Goal: Information Seeking & Learning: Learn about a topic

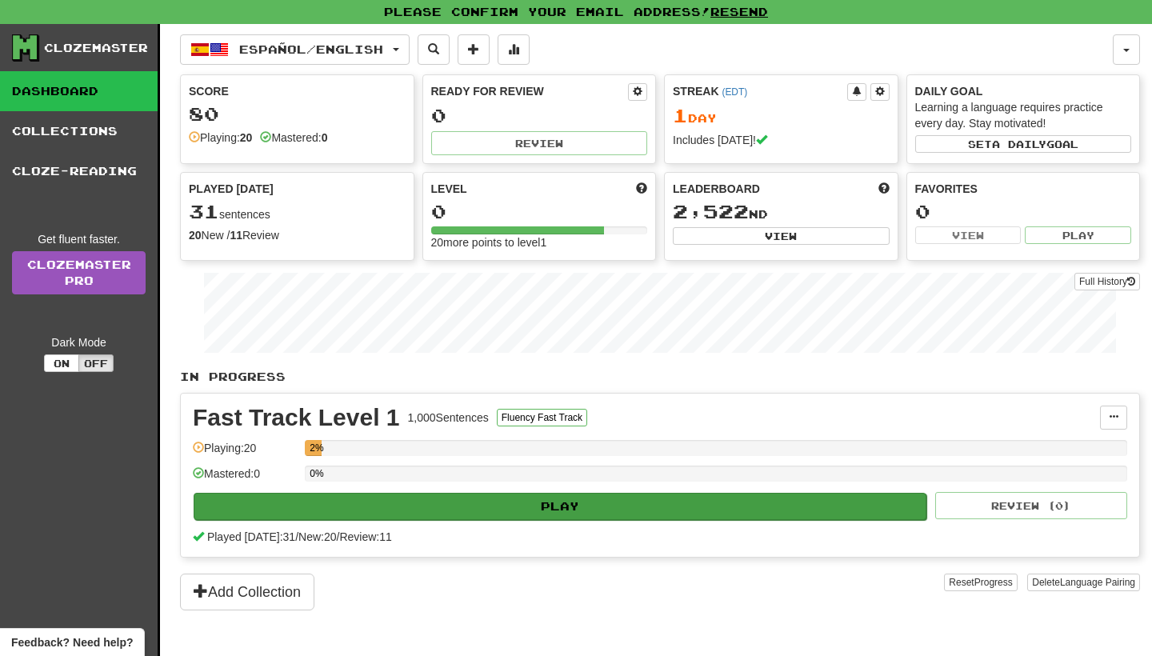
click at [544, 506] on button "Play" at bounding box center [560, 506] width 733 height 27
select select "**"
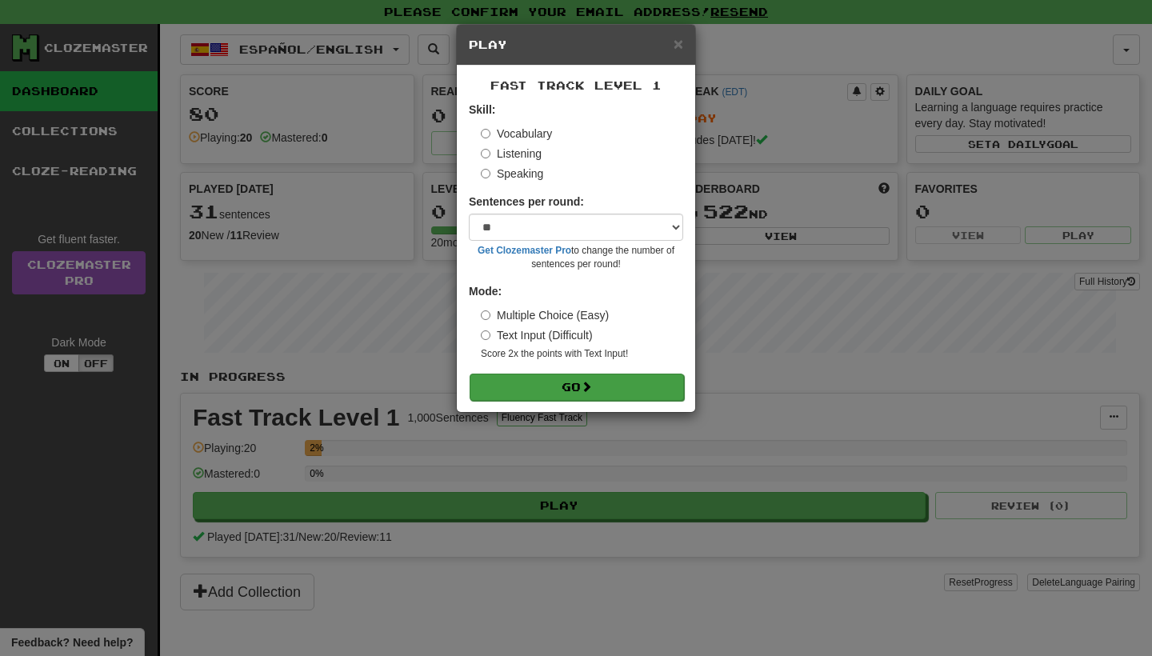
click at [528, 382] on button "Go" at bounding box center [577, 387] width 214 height 27
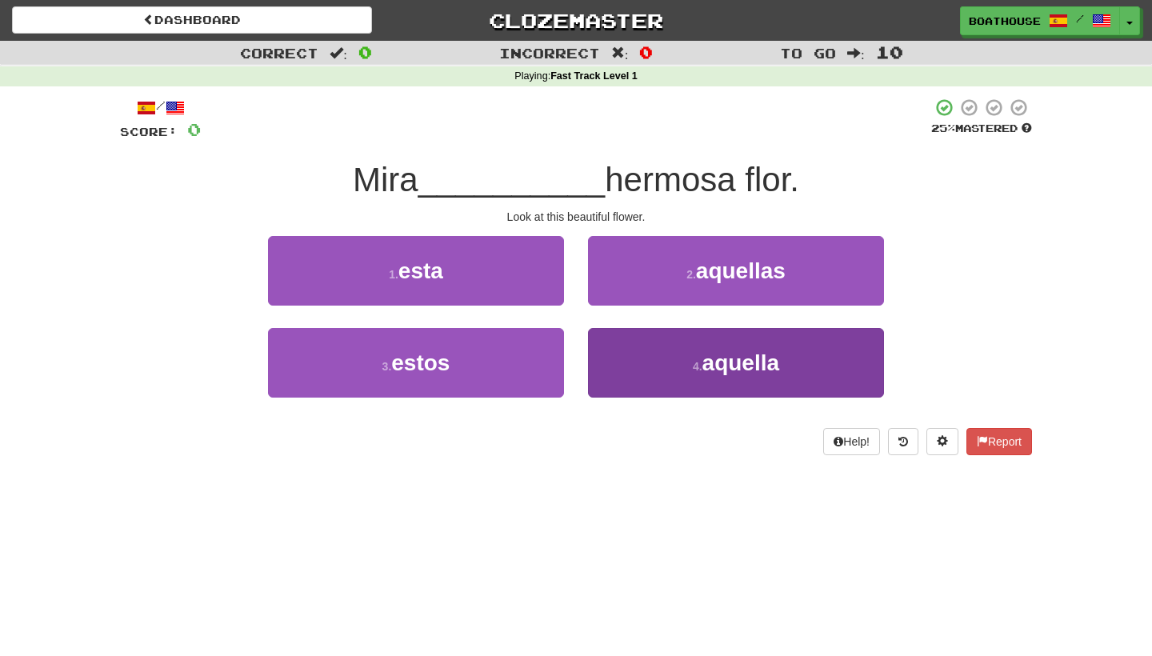
click at [654, 356] on button "4 . aquella" at bounding box center [736, 363] width 296 height 70
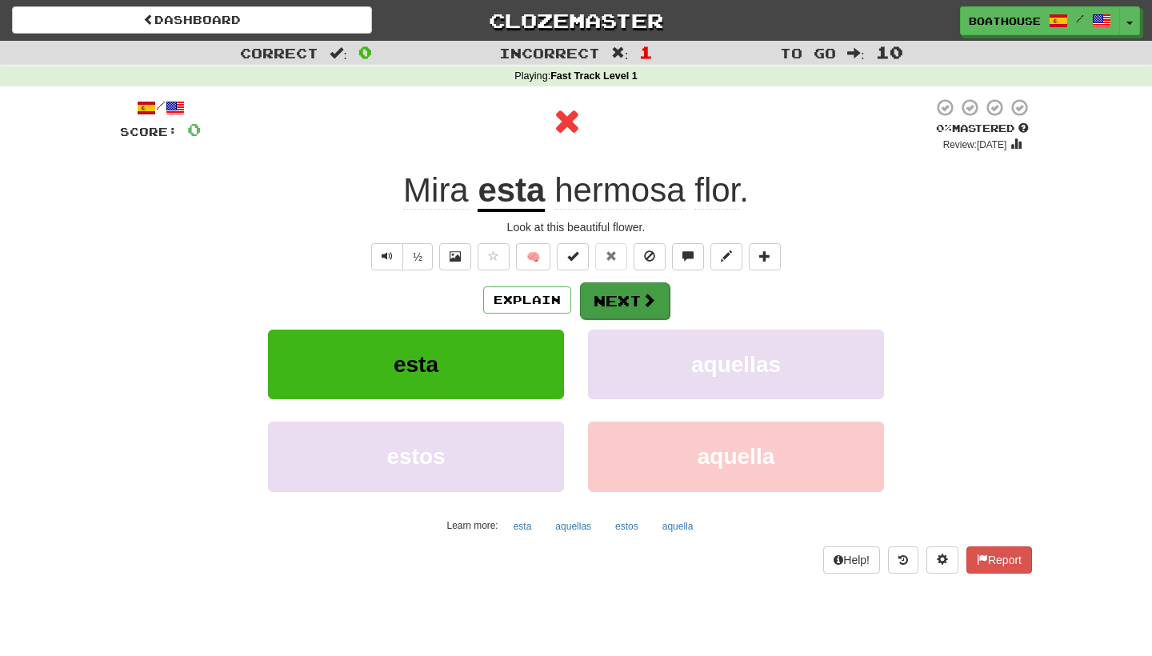
click at [630, 300] on button "Next" at bounding box center [625, 300] width 90 height 37
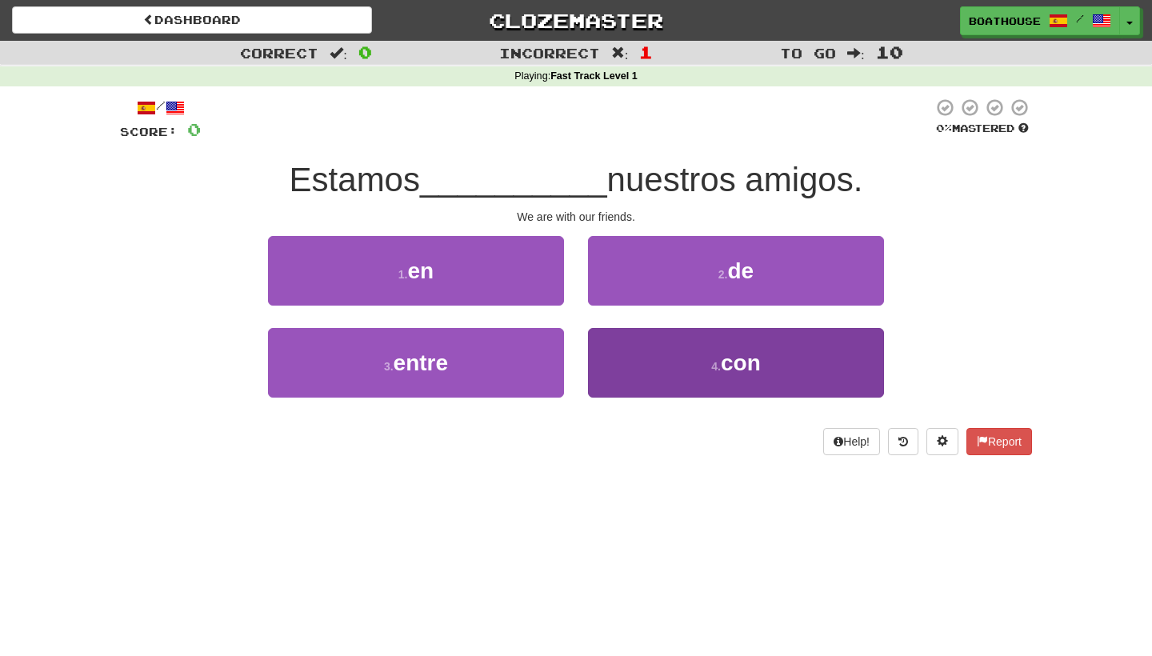
click at [644, 369] on button "4 . con" at bounding box center [736, 363] width 296 height 70
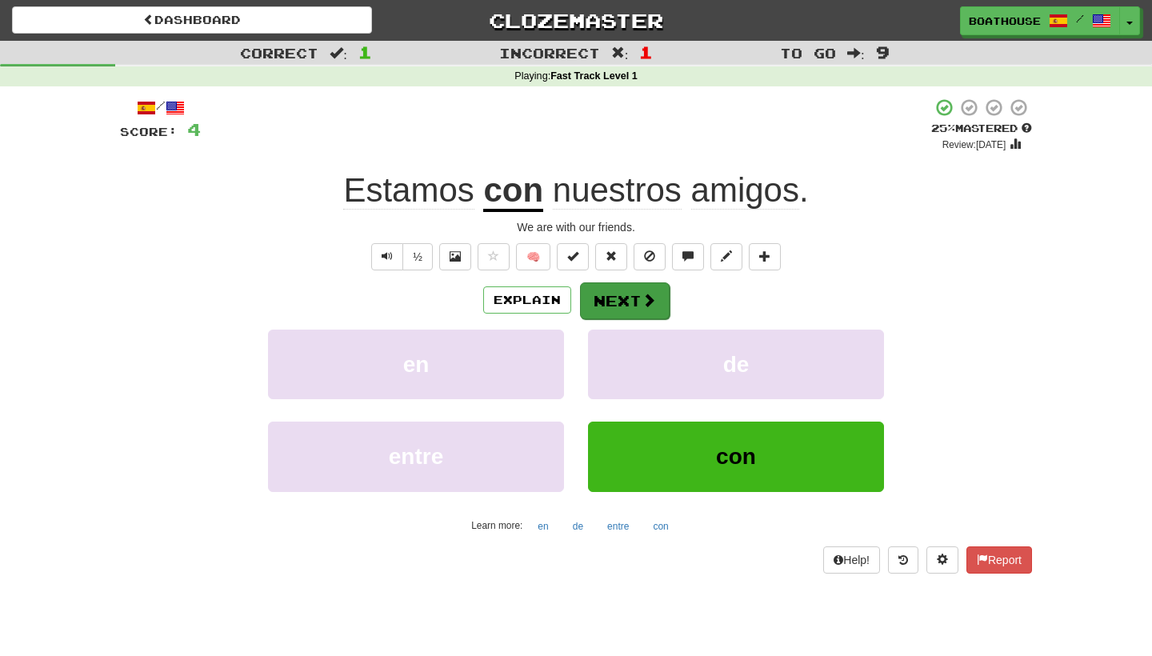
click at [645, 302] on span at bounding box center [649, 300] width 14 height 14
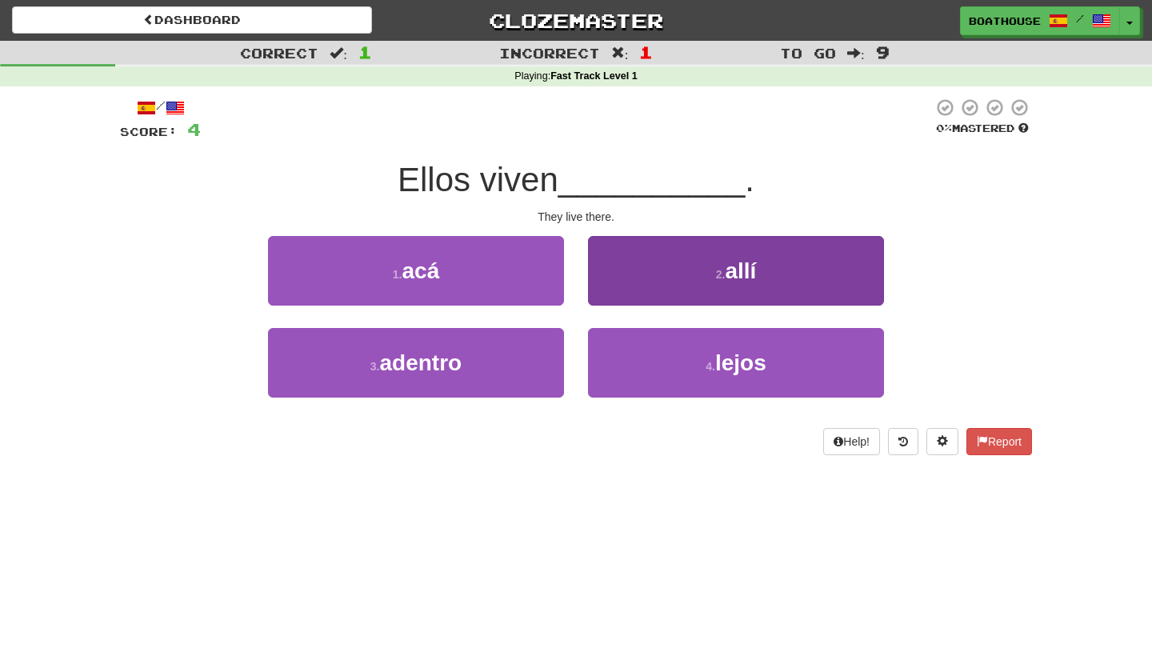
click at [671, 271] on button "2 . allí" at bounding box center [736, 271] width 296 height 70
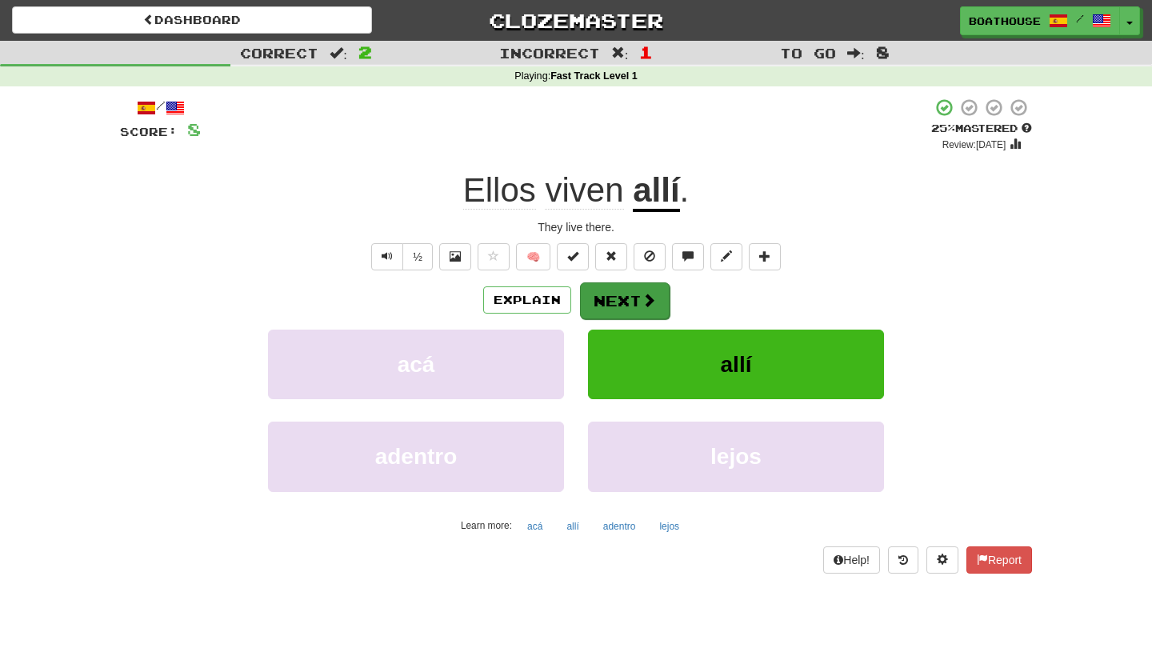
click at [624, 295] on button "Next" at bounding box center [625, 300] width 90 height 37
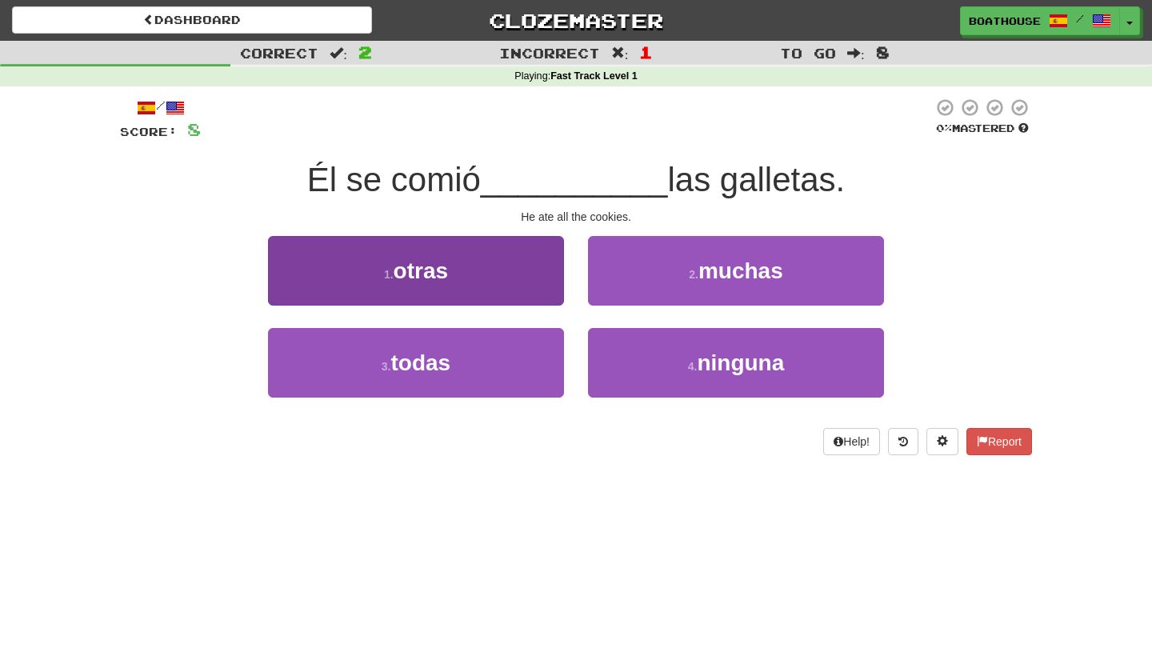
click at [458, 292] on button "1 . otras" at bounding box center [416, 271] width 296 height 70
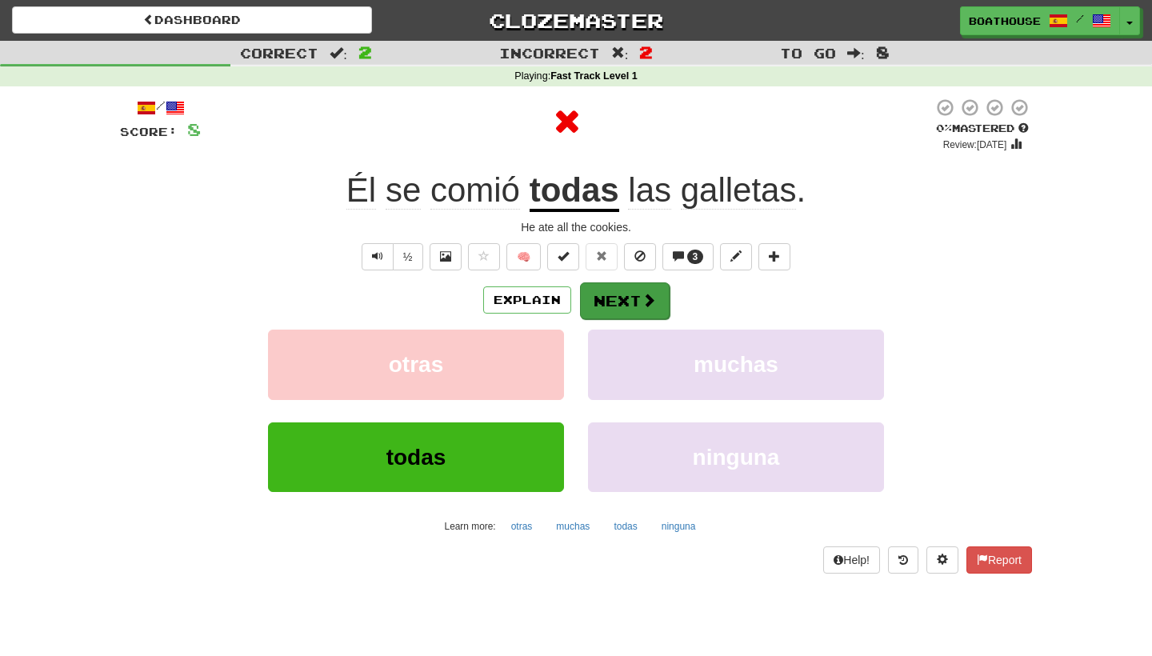
click at [615, 299] on button "Next" at bounding box center [625, 300] width 90 height 37
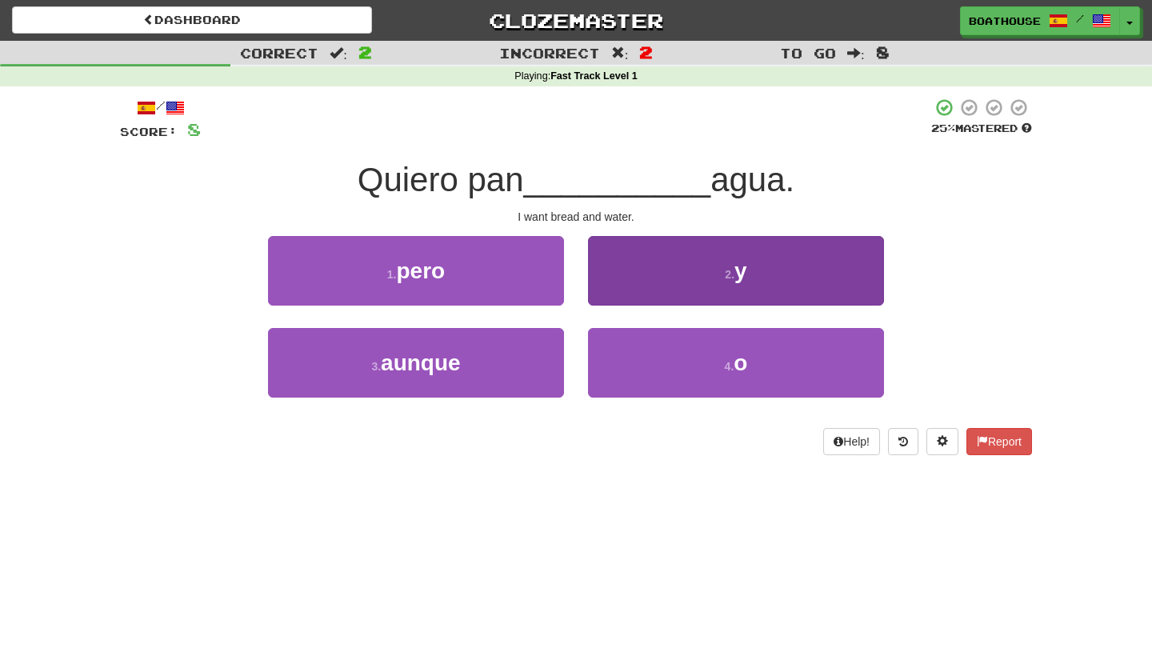
click at [660, 284] on button "2 . y" at bounding box center [736, 271] width 296 height 70
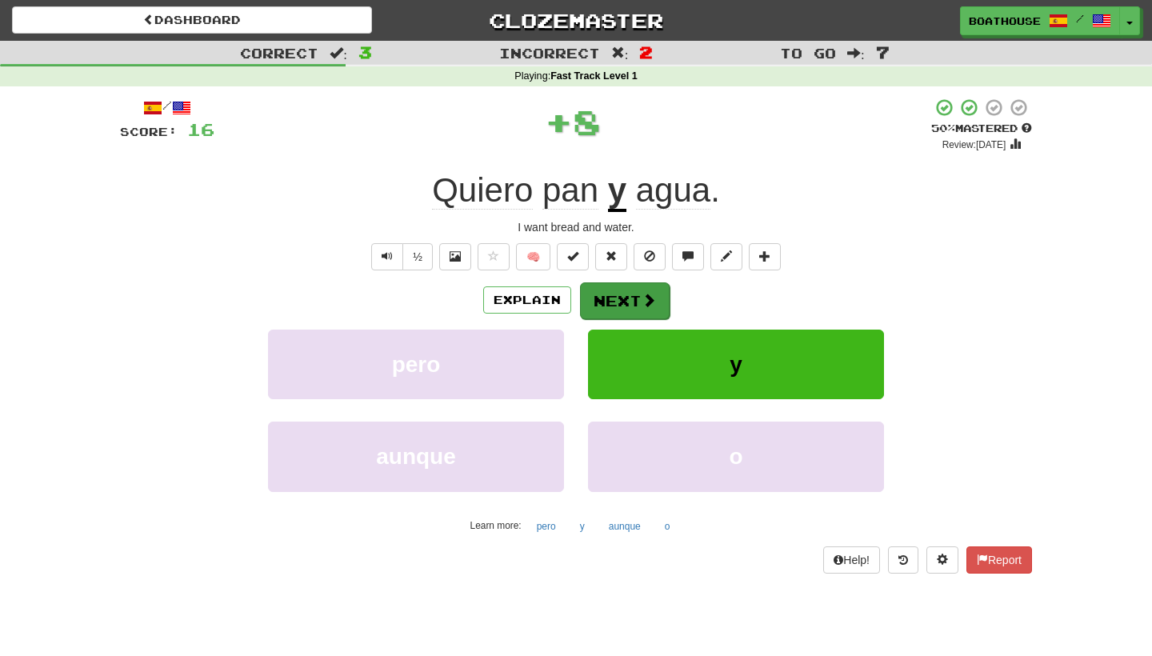
click at [633, 293] on button "Next" at bounding box center [625, 300] width 90 height 37
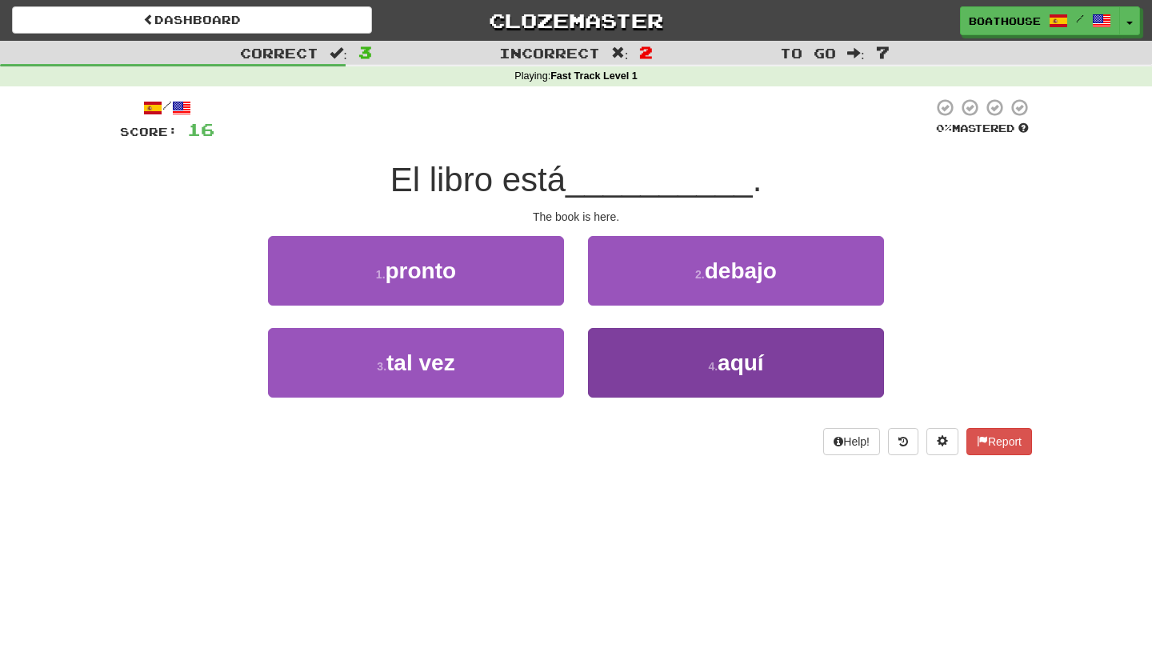
click at [657, 342] on button "4 . aquí" at bounding box center [736, 363] width 296 height 70
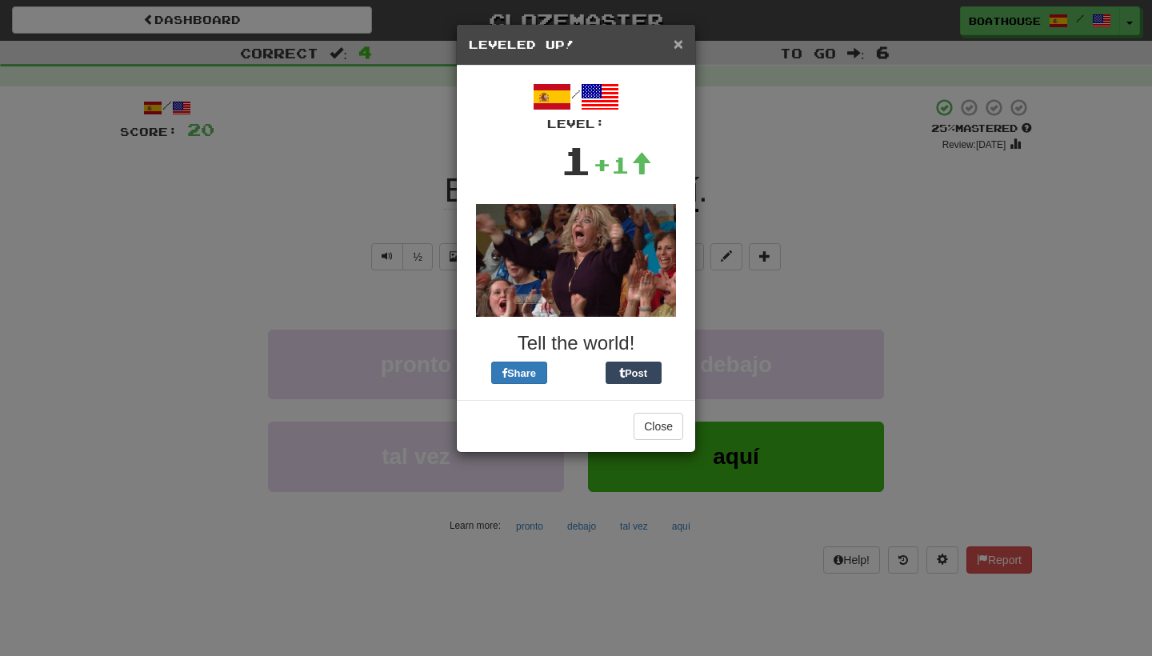
click at [680, 45] on span "×" at bounding box center [679, 43] width 10 height 18
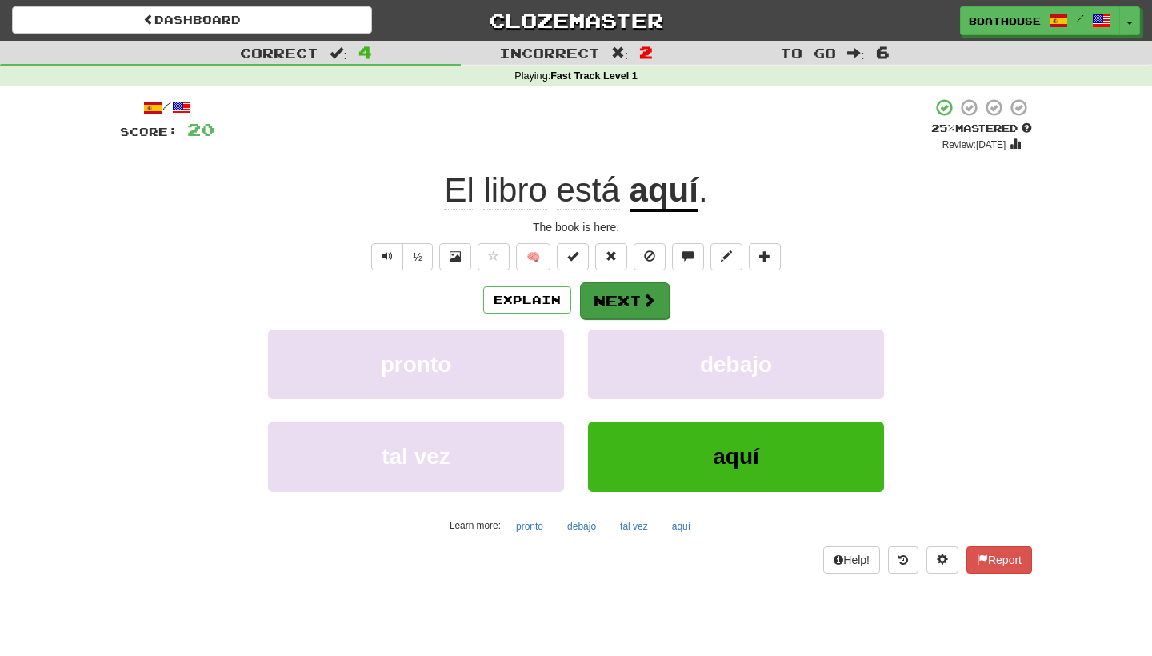
click at [634, 294] on button "Next" at bounding box center [625, 300] width 90 height 37
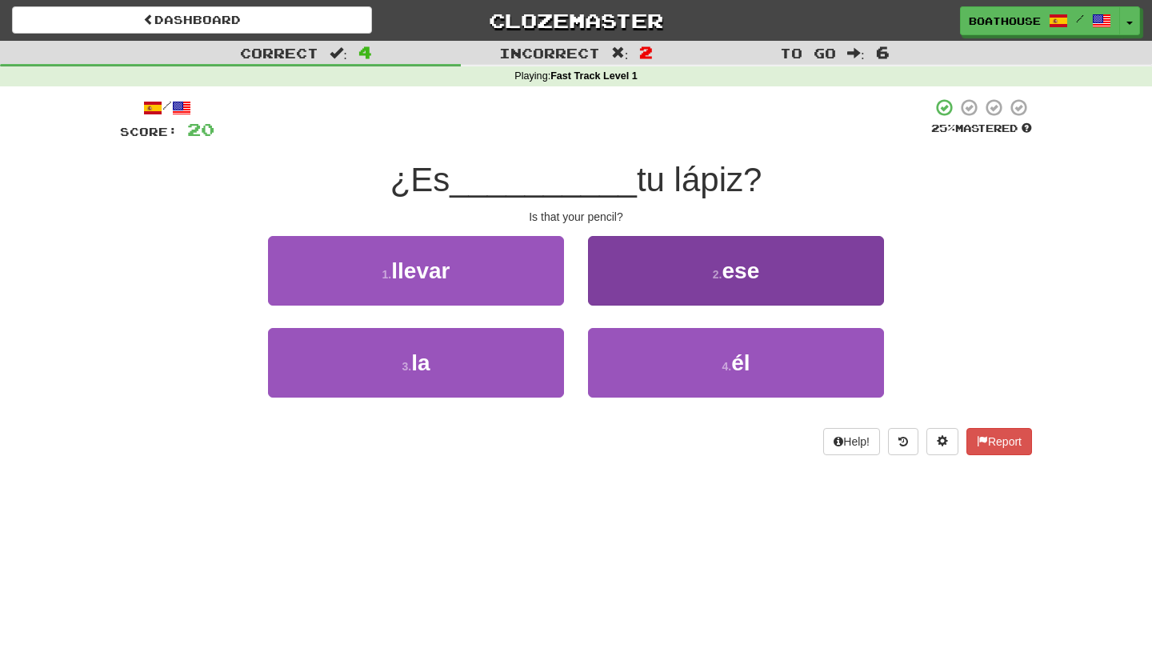
click at [640, 278] on button "2 . ese" at bounding box center [736, 271] width 296 height 70
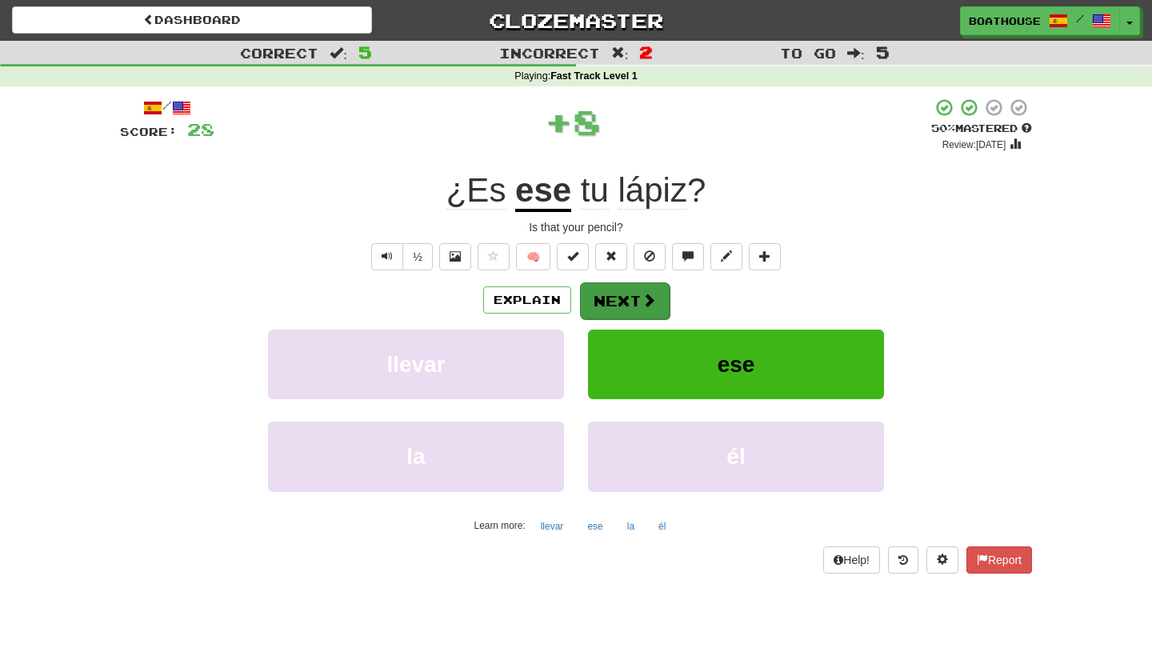
click at [613, 298] on button "Next" at bounding box center [625, 300] width 90 height 37
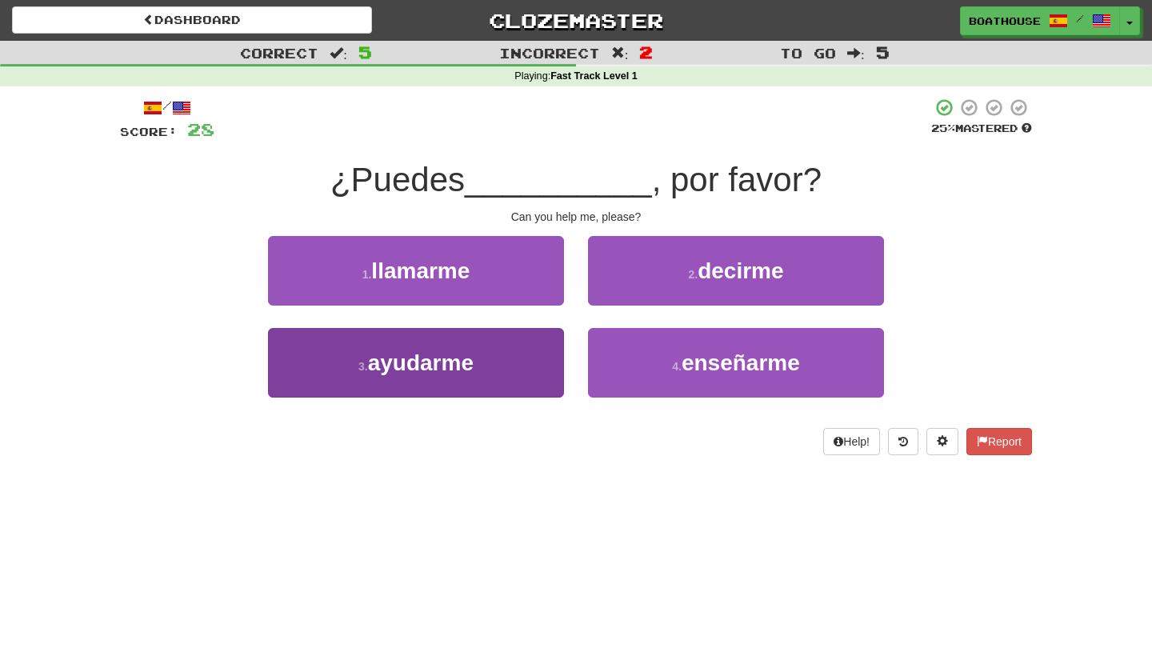
click at [508, 376] on button "3 . ayudarme" at bounding box center [416, 363] width 296 height 70
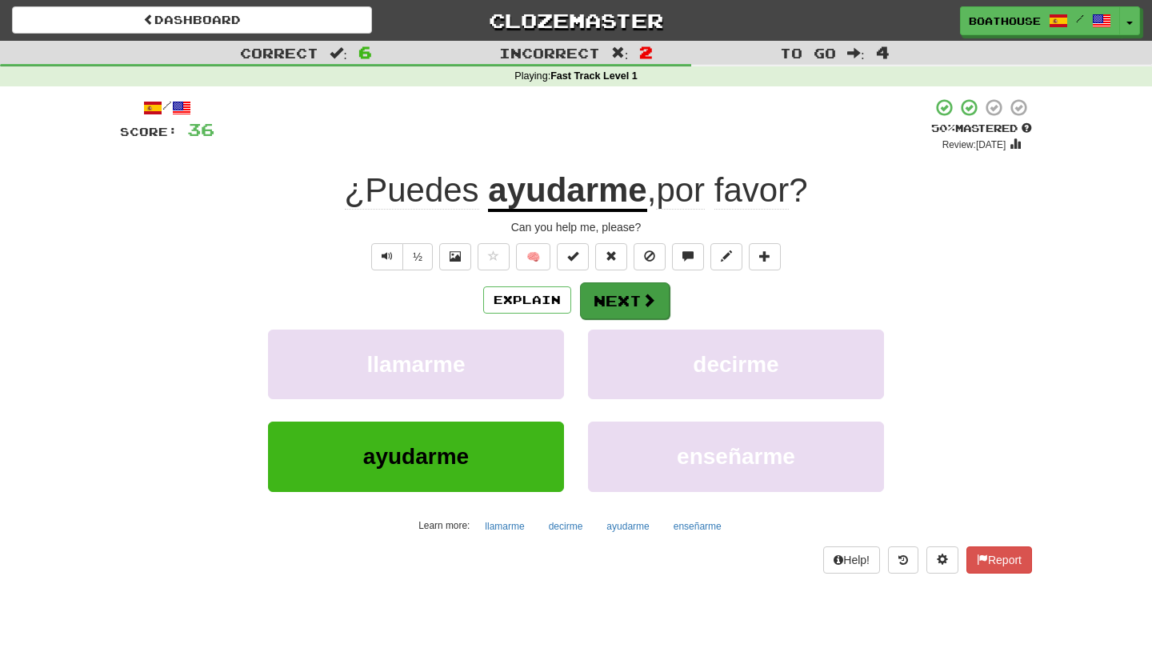
click at [628, 298] on button "Next" at bounding box center [625, 300] width 90 height 37
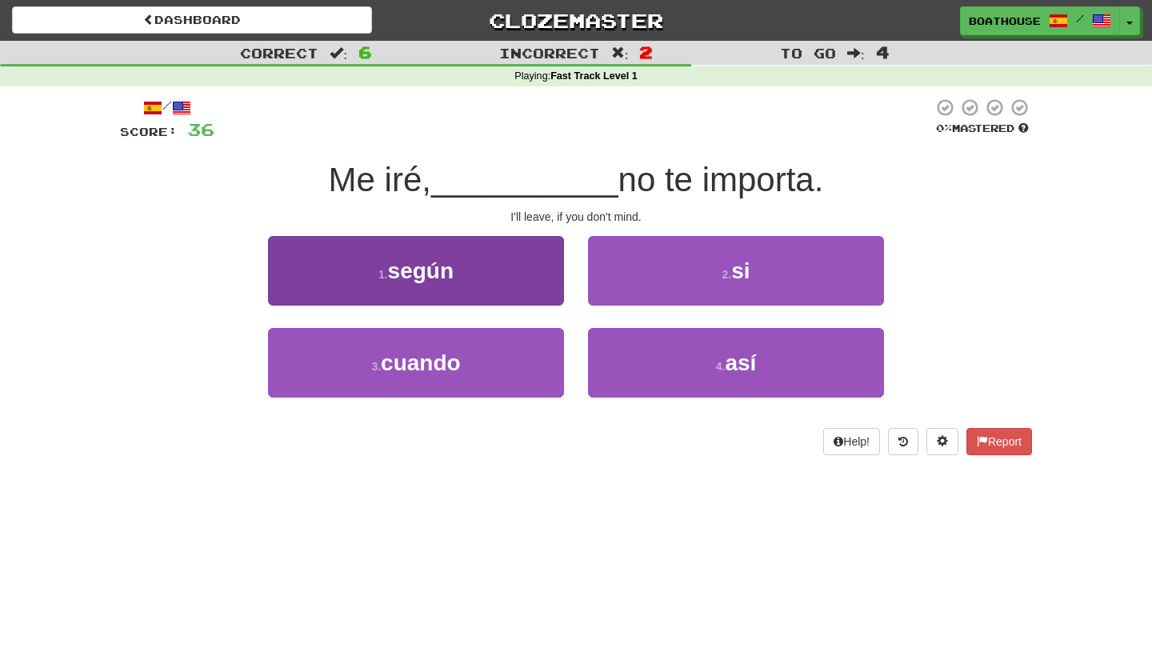
click at [512, 282] on button "1 . según" at bounding box center [416, 271] width 296 height 70
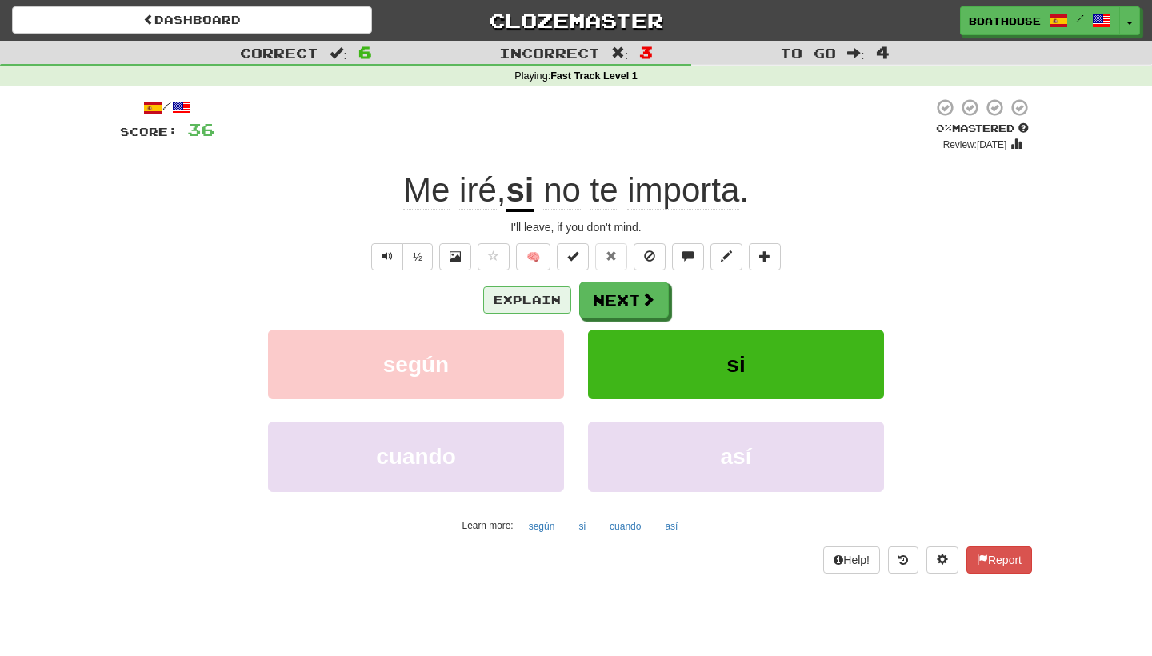
click at [522, 295] on button "Explain" at bounding box center [527, 299] width 88 height 27
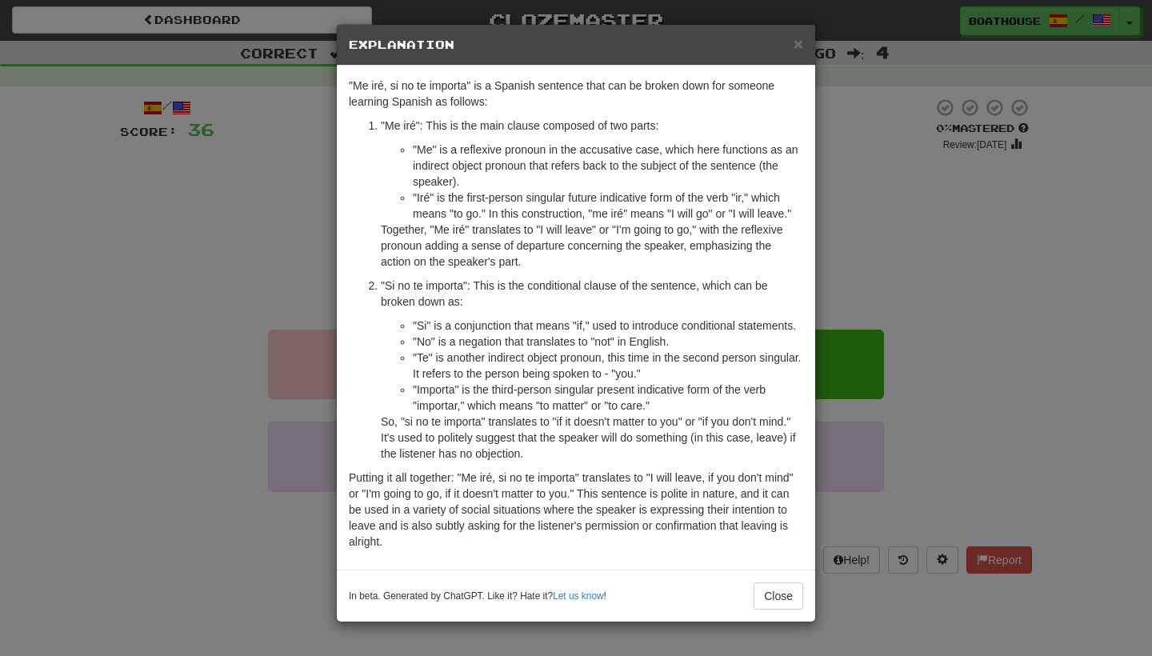
click at [304, 274] on div "× Explanation "Me iré, si no te importa" is a Spanish sentence that can be brok…" at bounding box center [576, 328] width 1152 height 656
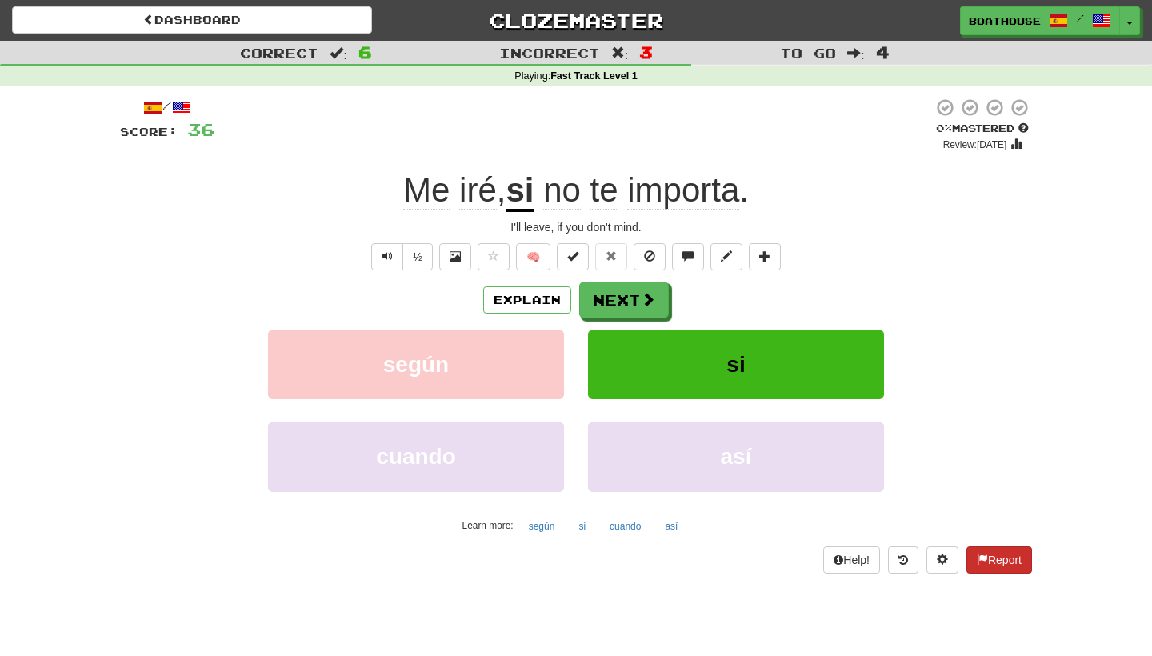
click at [1009, 558] on button "Report" at bounding box center [999, 559] width 66 height 27
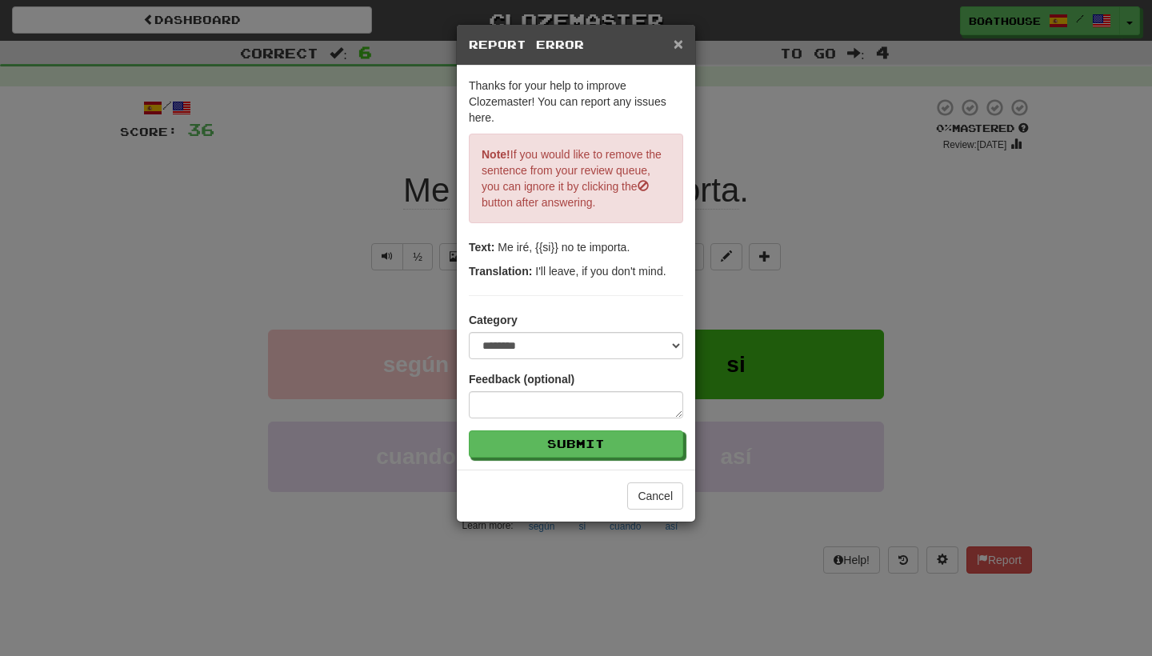
click at [677, 47] on span "×" at bounding box center [679, 43] width 10 height 18
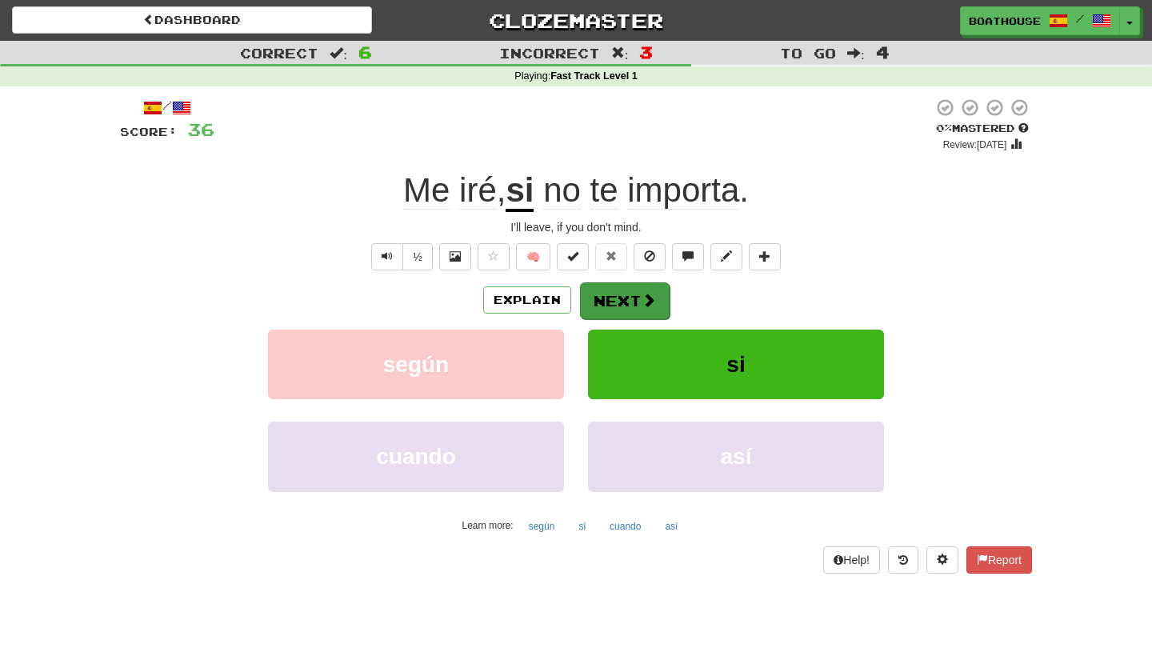
click at [611, 298] on button "Next" at bounding box center [625, 300] width 90 height 37
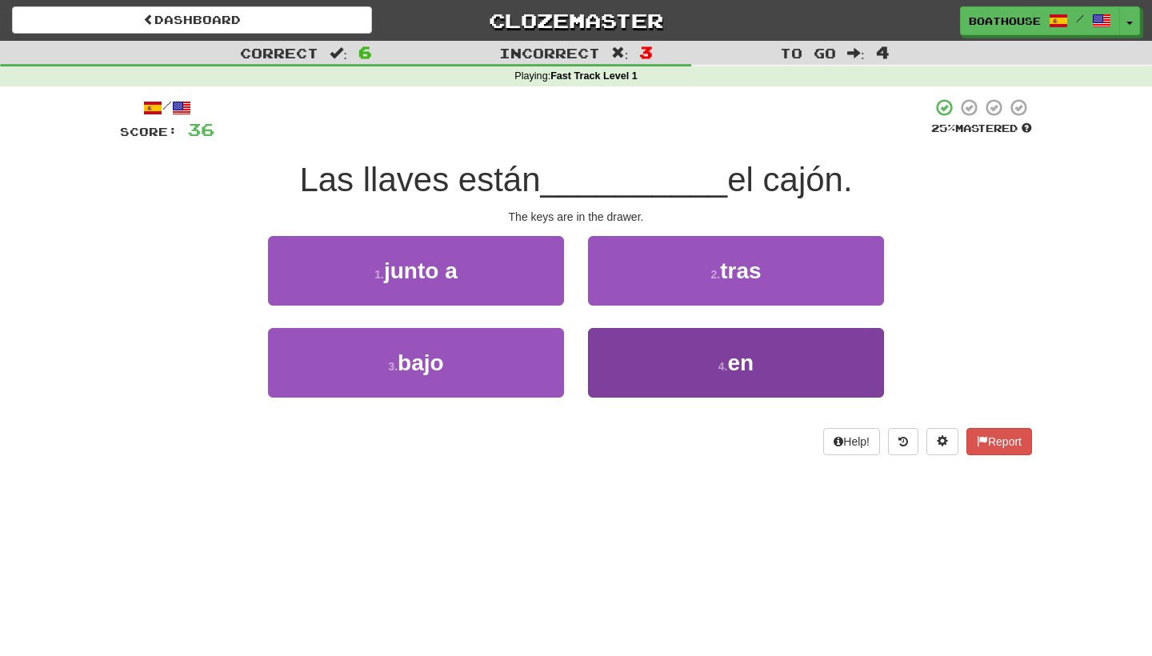
click at [642, 383] on button "4 . en" at bounding box center [736, 363] width 296 height 70
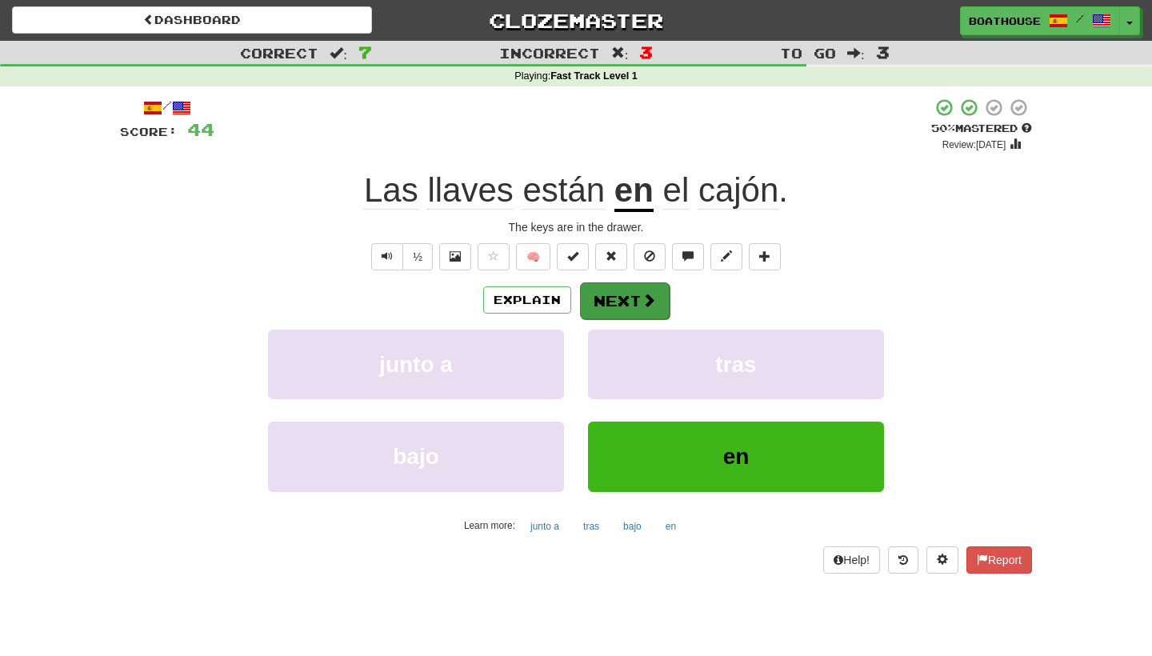
click at [634, 301] on button "Next" at bounding box center [625, 300] width 90 height 37
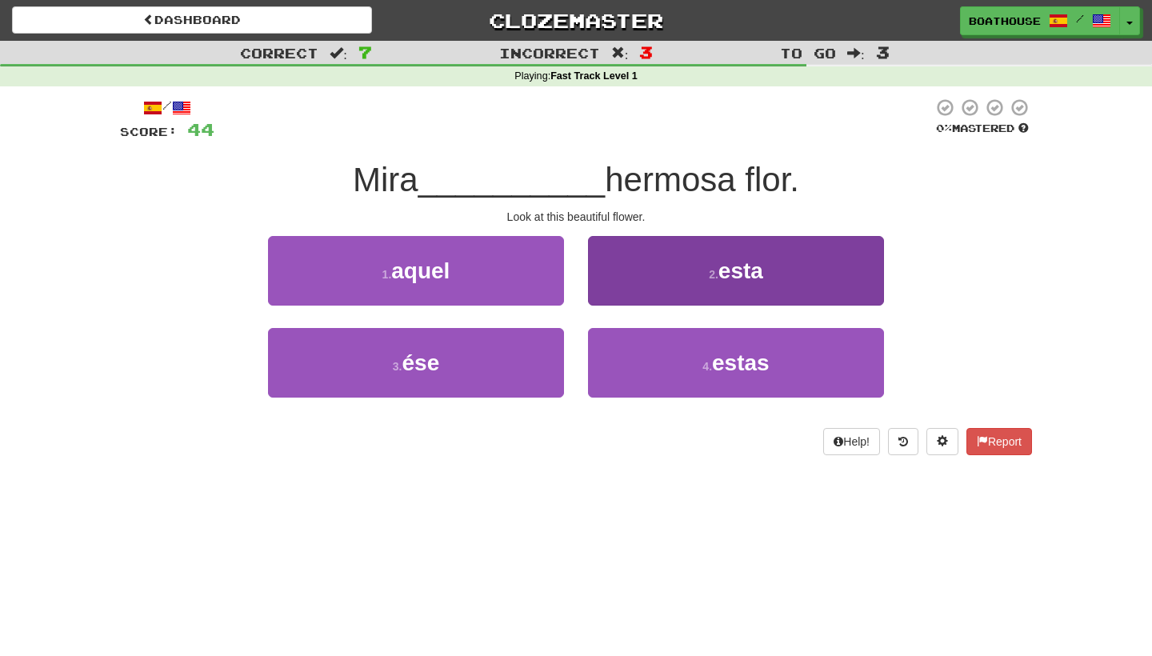
click at [634, 269] on button "2 . esta" at bounding box center [736, 271] width 296 height 70
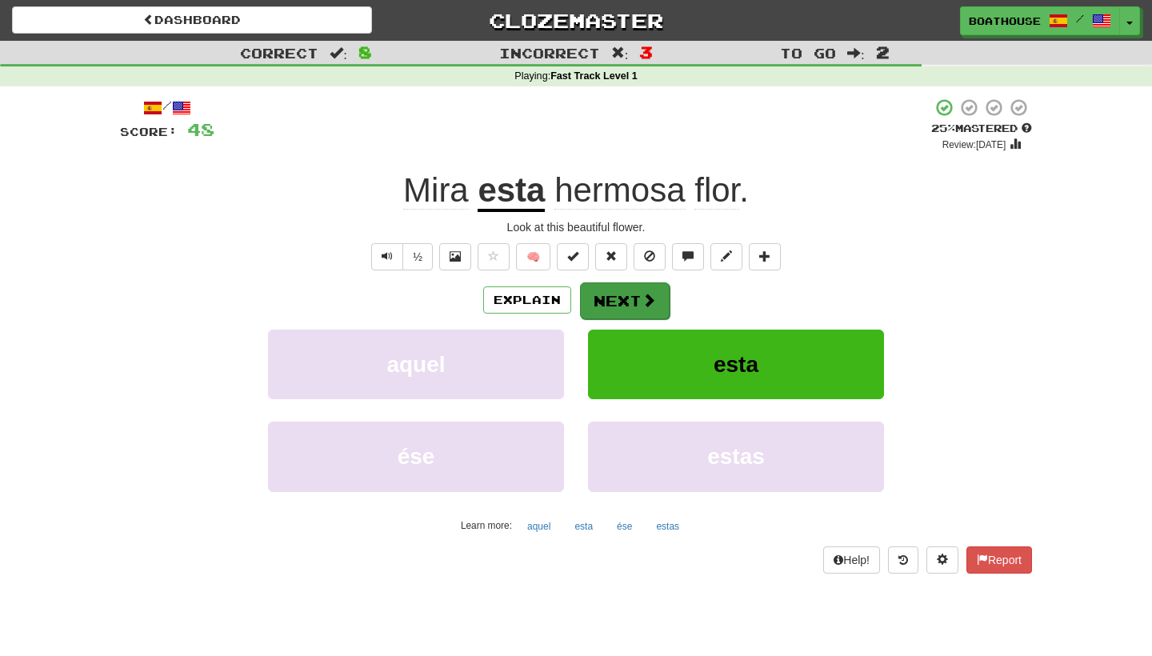
click at [630, 298] on button "Next" at bounding box center [625, 300] width 90 height 37
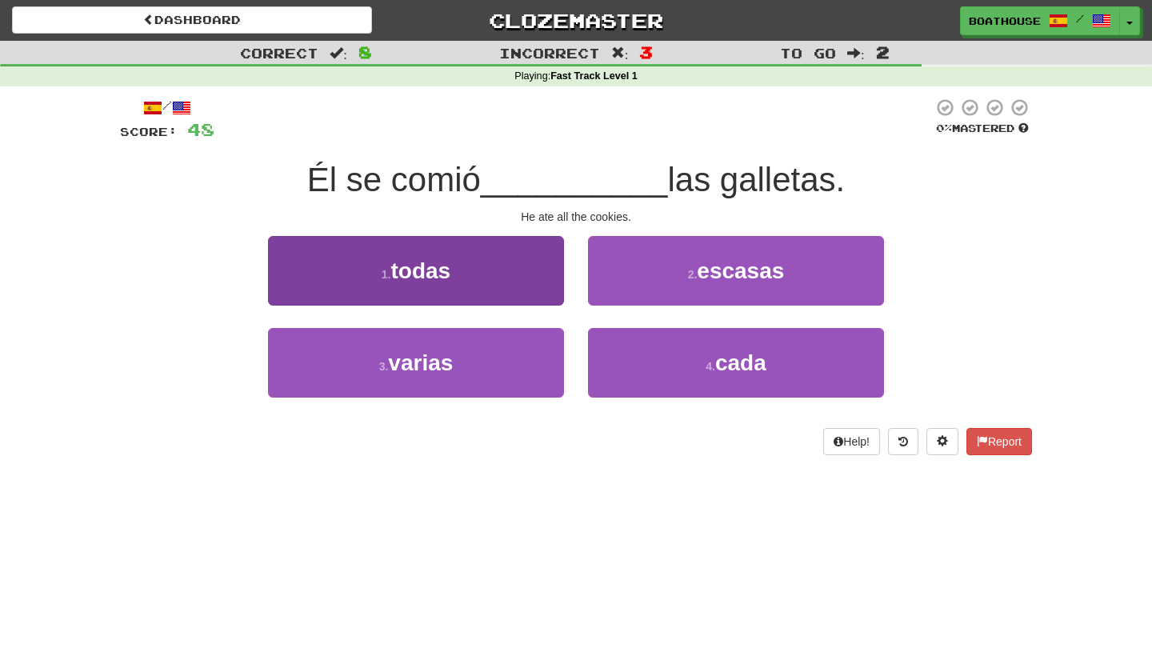
click at [521, 274] on button "1 . todas" at bounding box center [416, 271] width 296 height 70
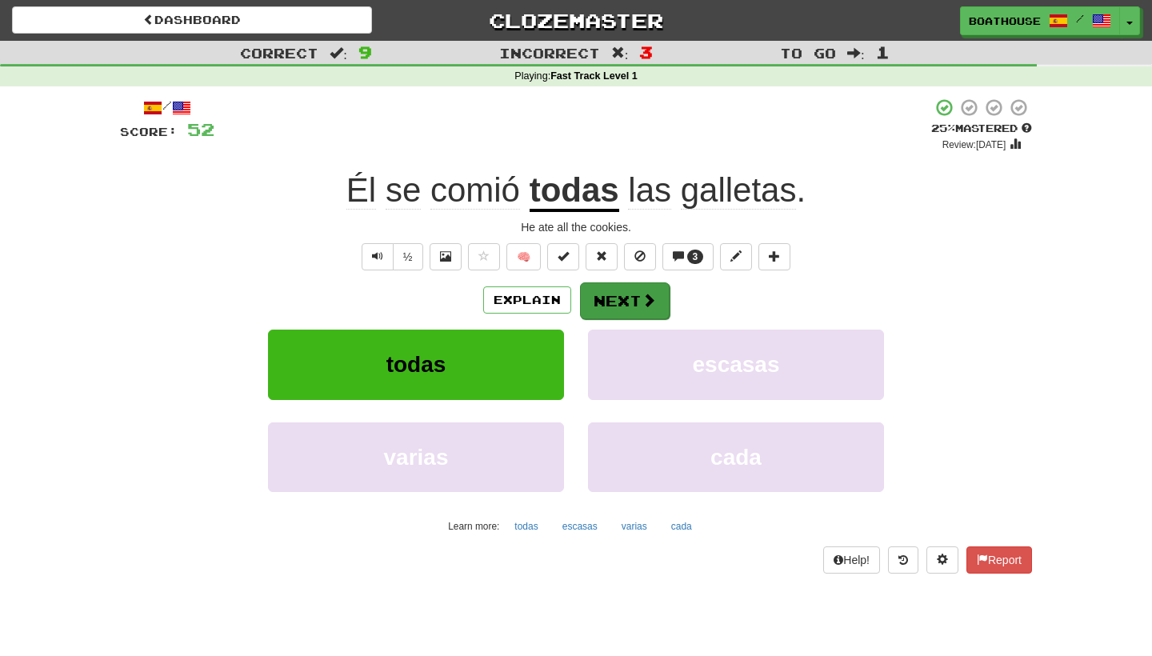
click at [621, 299] on button "Next" at bounding box center [625, 300] width 90 height 37
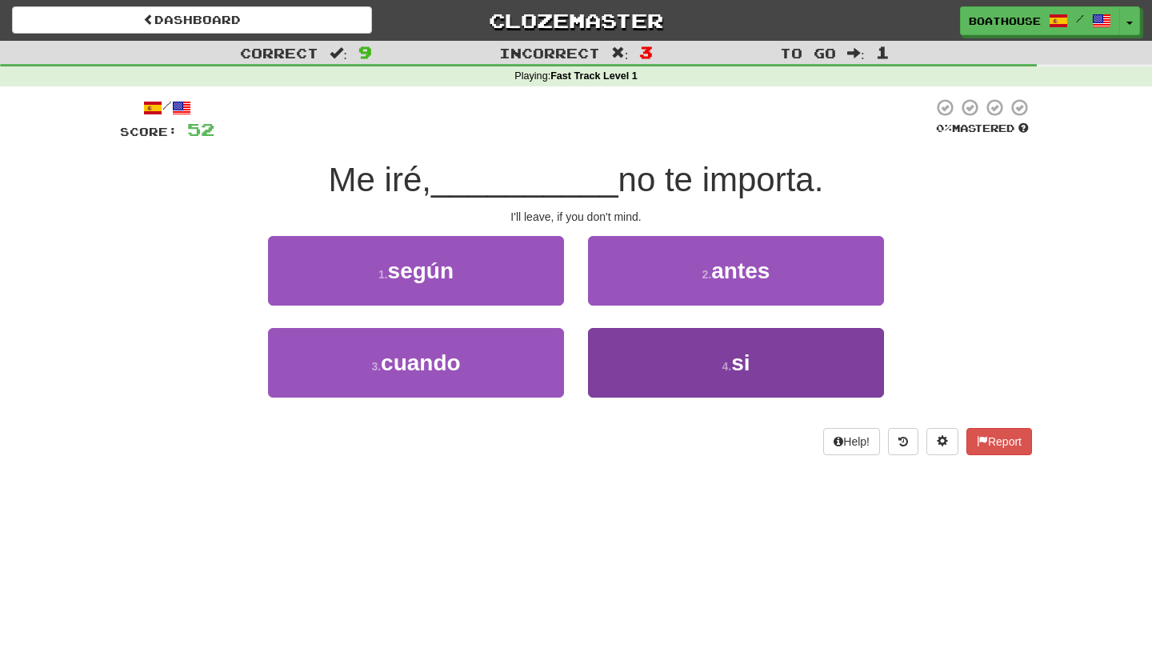
click at [664, 373] on button "4 . si" at bounding box center [736, 363] width 296 height 70
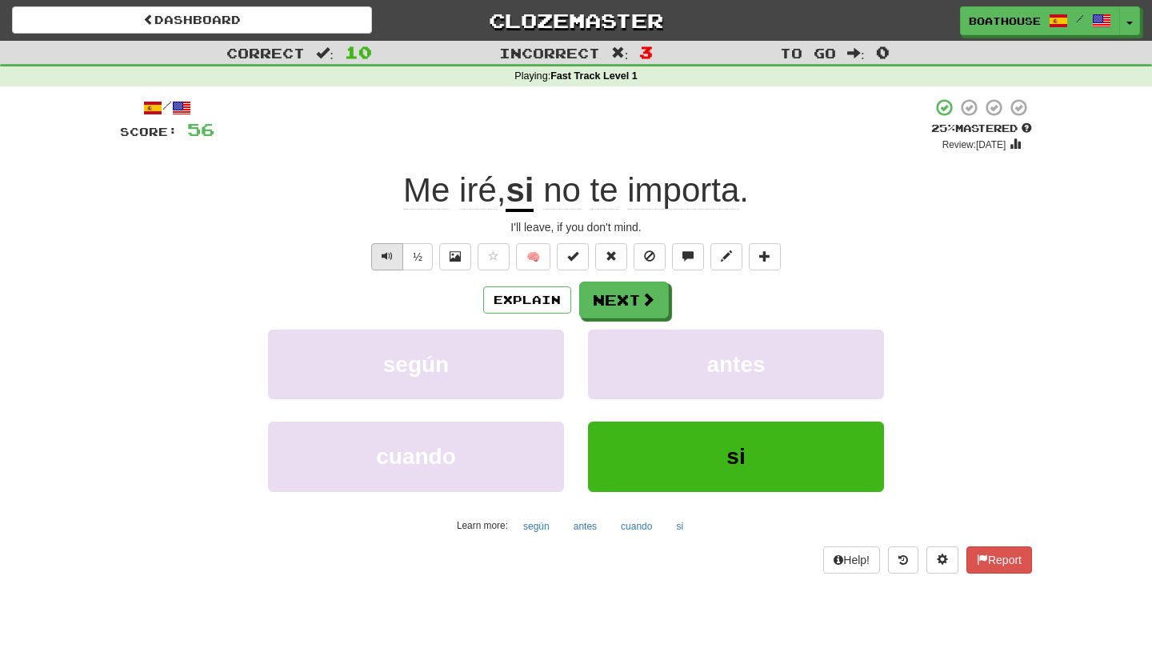
click at [390, 250] on span "Text-to-speech controls" at bounding box center [387, 255] width 11 height 11
click at [626, 292] on button "Next" at bounding box center [625, 300] width 90 height 37
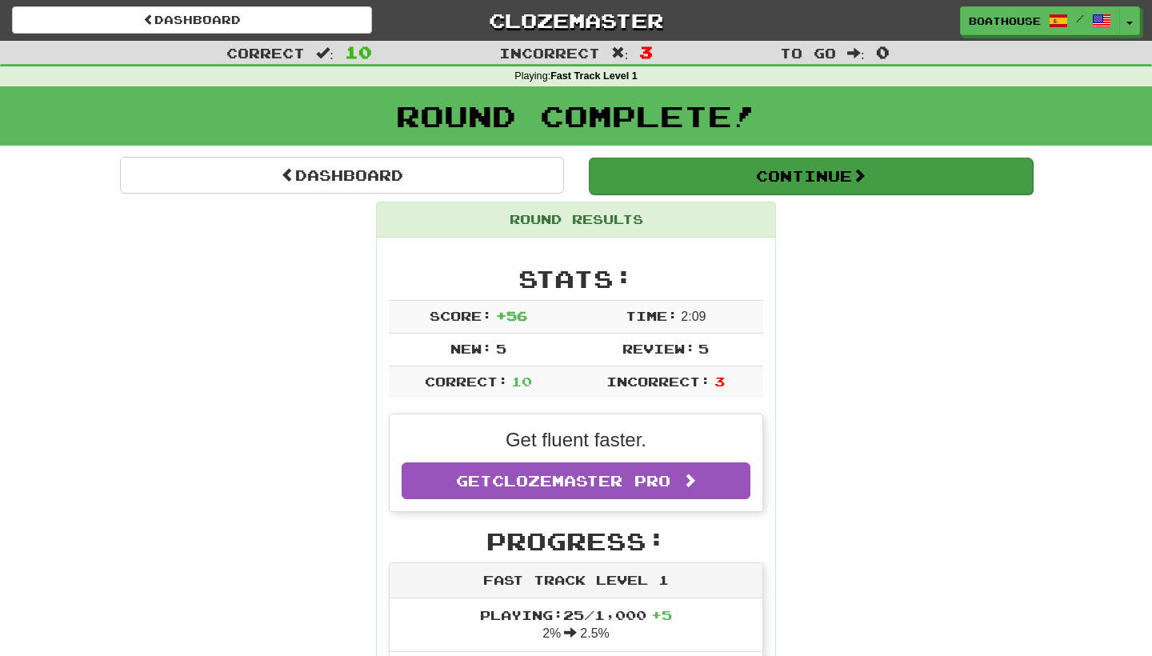
click at [679, 177] on button "Continue" at bounding box center [811, 176] width 444 height 37
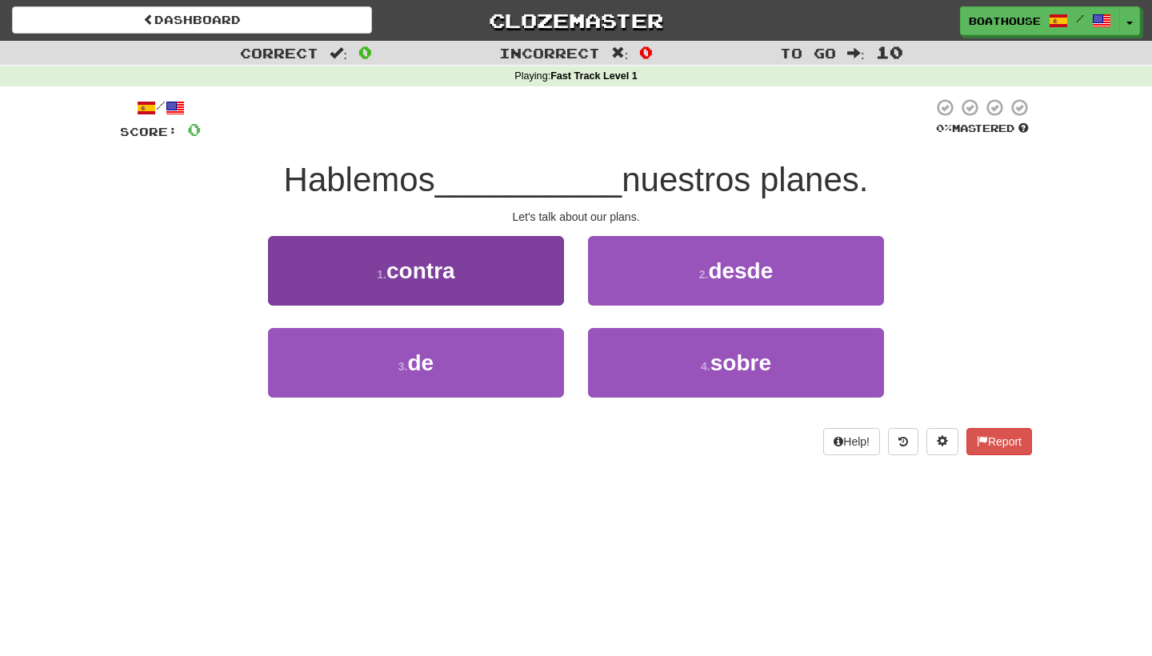
click at [419, 292] on button "1 . contra" at bounding box center [416, 271] width 296 height 70
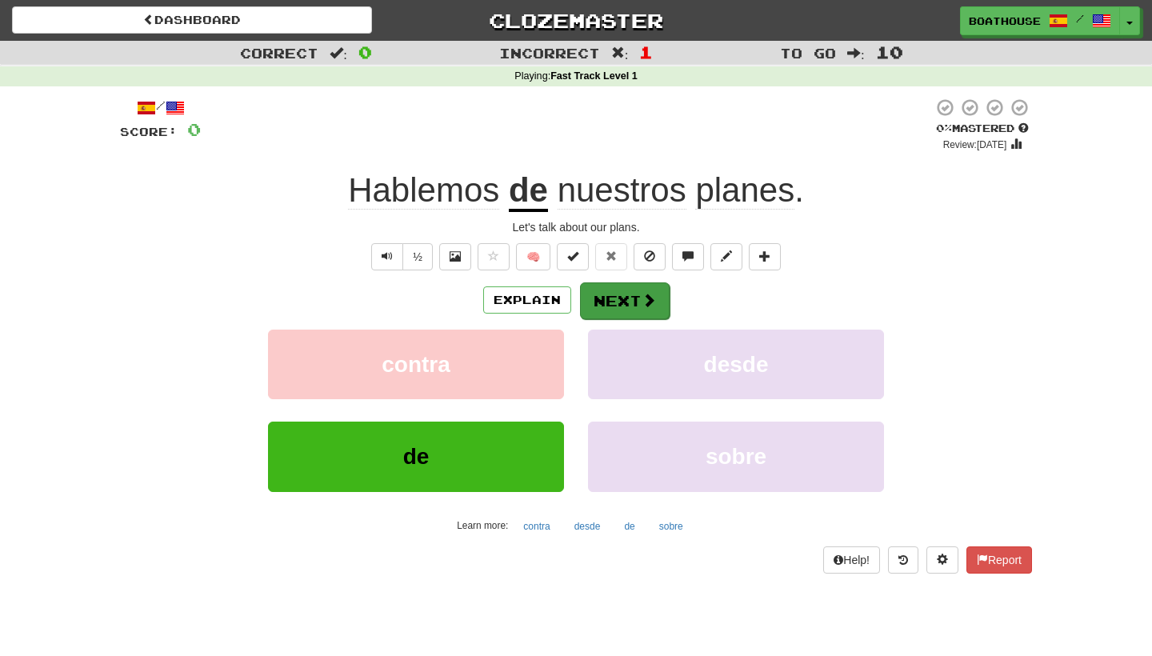
click at [626, 305] on button "Next" at bounding box center [625, 300] width 90 height 37
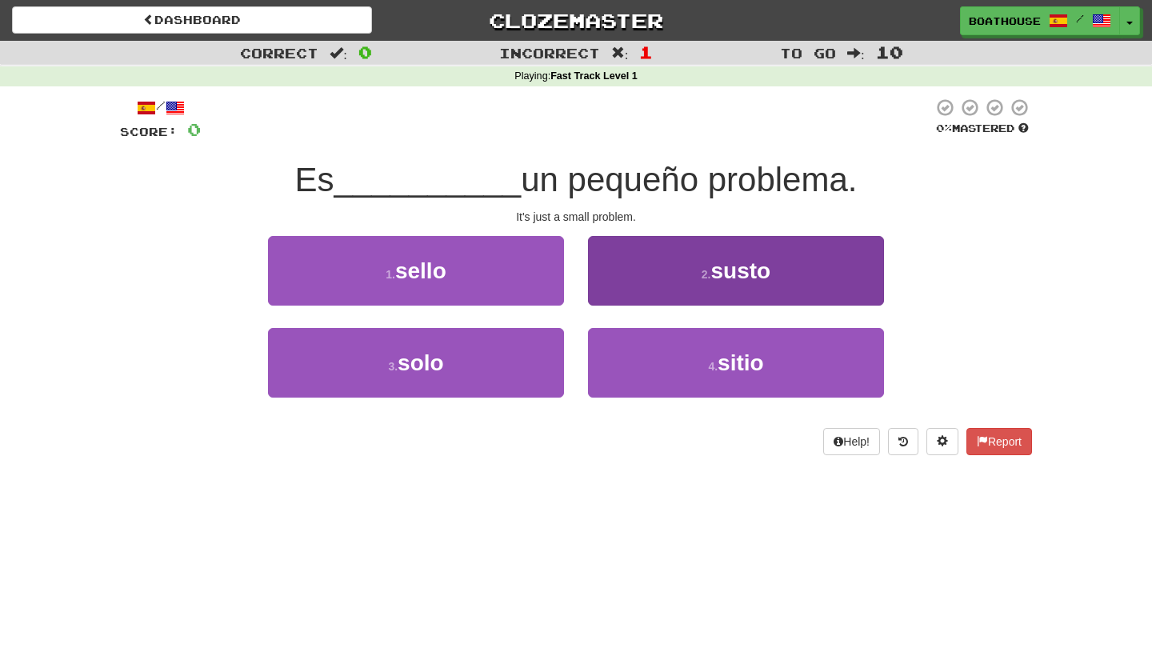
click at [638, 278] on button "2 . susto" at bounding box center [736, 271] width 296 height 70
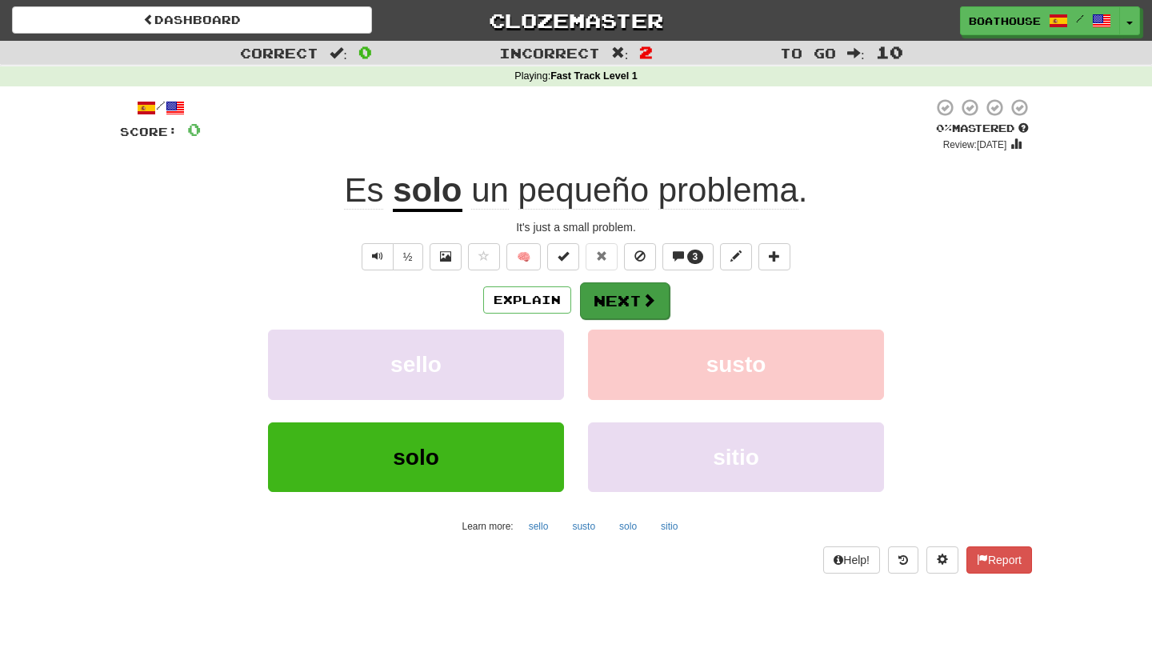
click at [623, 304] on button "Next" at bounding box center [625, 300] width 90 height 37
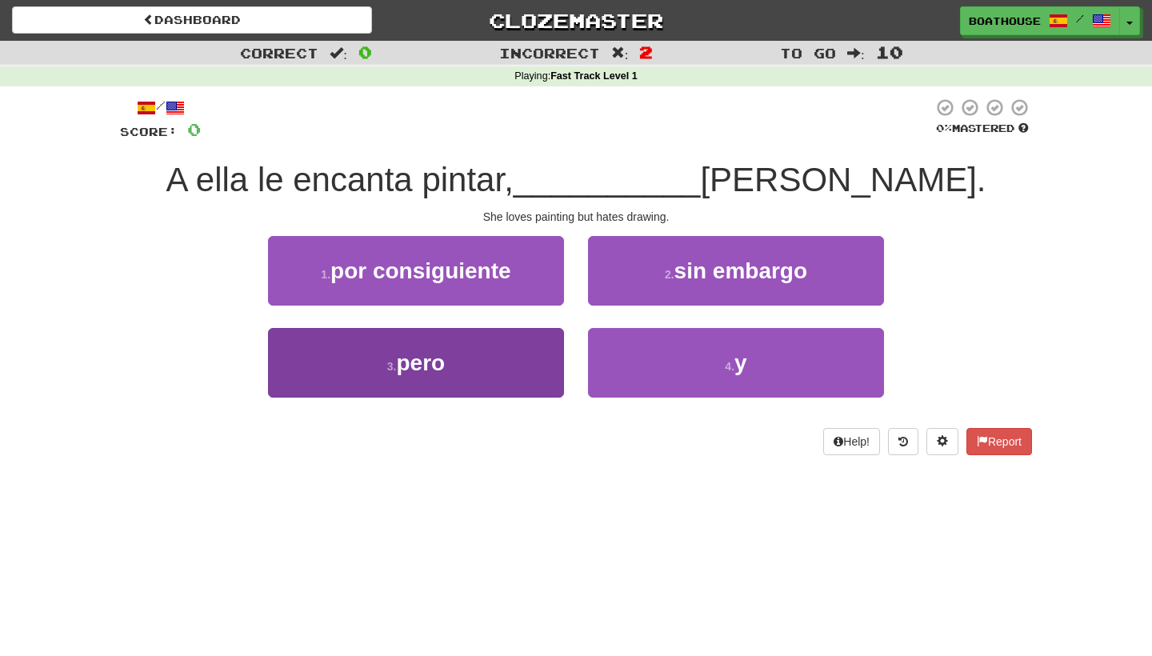
click at [474, 378] on button "3 . pero" at bounding box center [416, 363] width 296 height 70
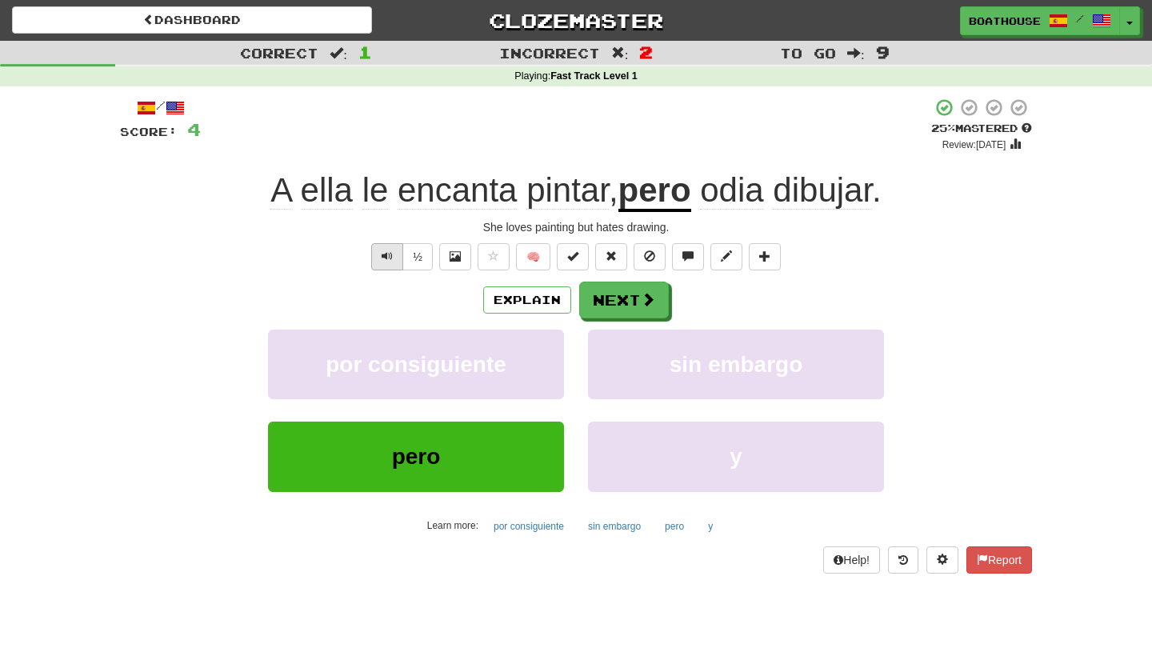
click at [391, 254] on span "Text-to-speech controls" at bounding box center [387, 255] width 11 height 11
click at [641, 308] on button "Next" at bounding box center [625, 300] width 90 height 37
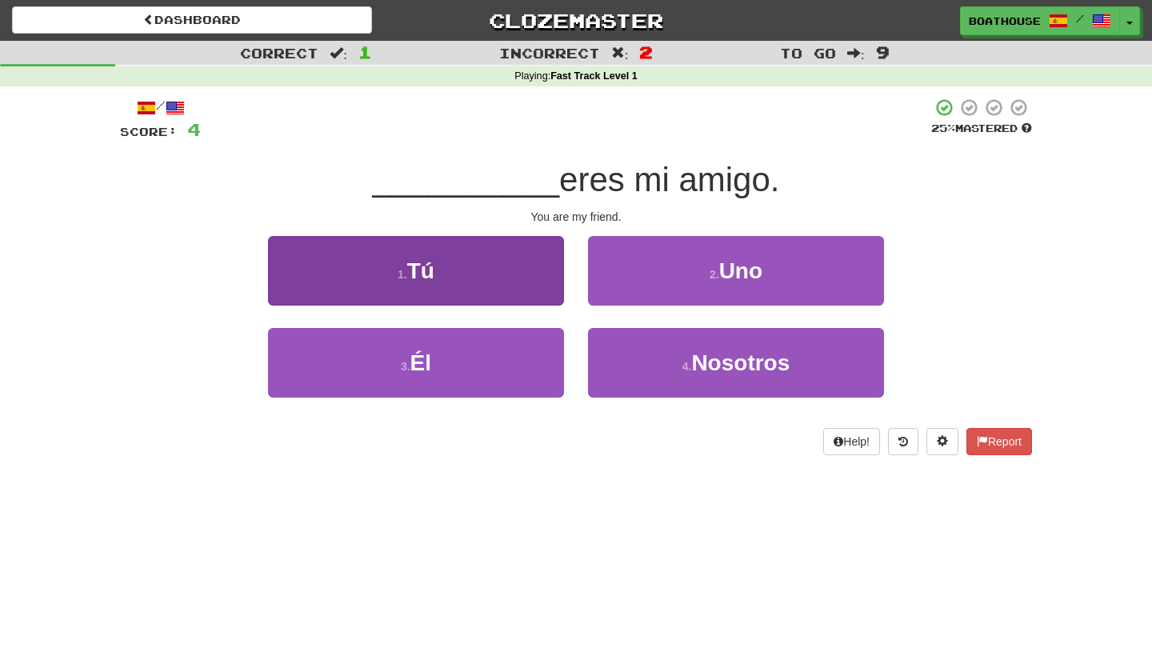
click at [518, 282] on button "1 . Tú" at bounding box center [416, 271] width 296 height 70
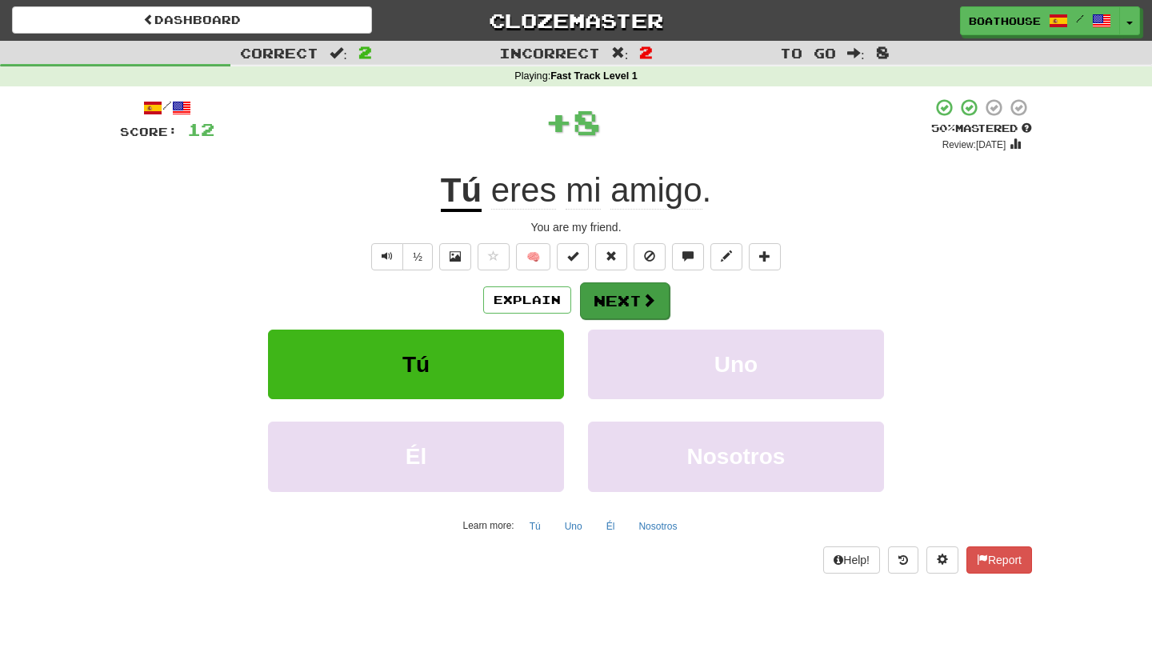
click at [614, 297] on button "Next" at bounding box center [625, 300] width 90 height 37
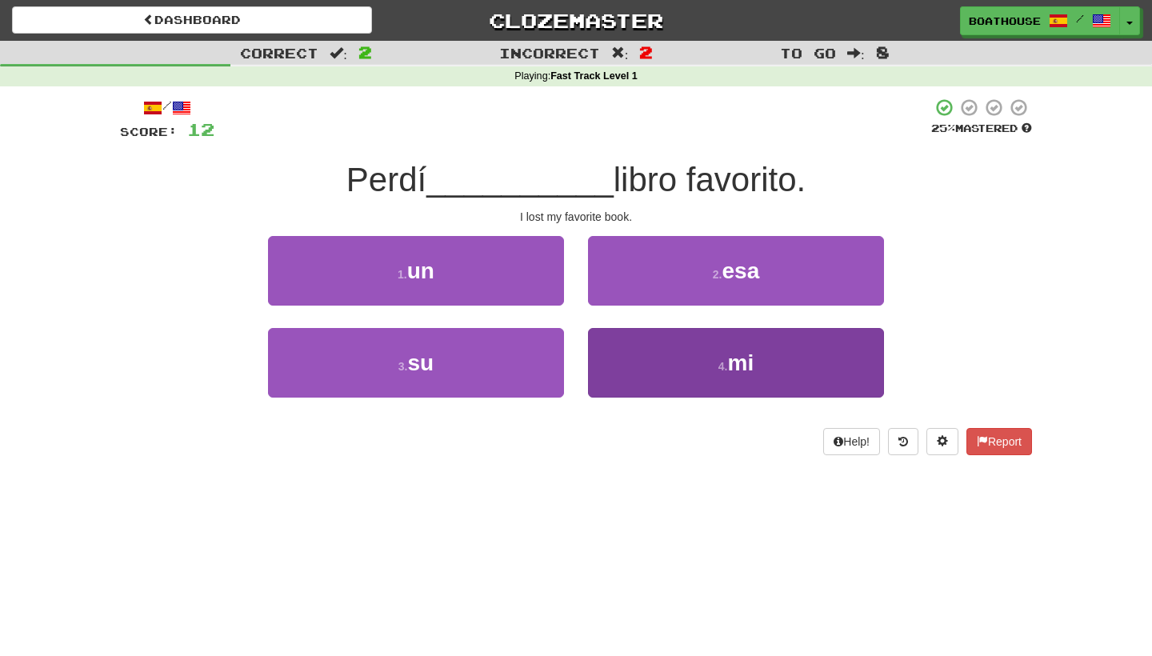
click at [654, 344] on button "4 . mi" at bounding box center [736, 363] width 296 height 70
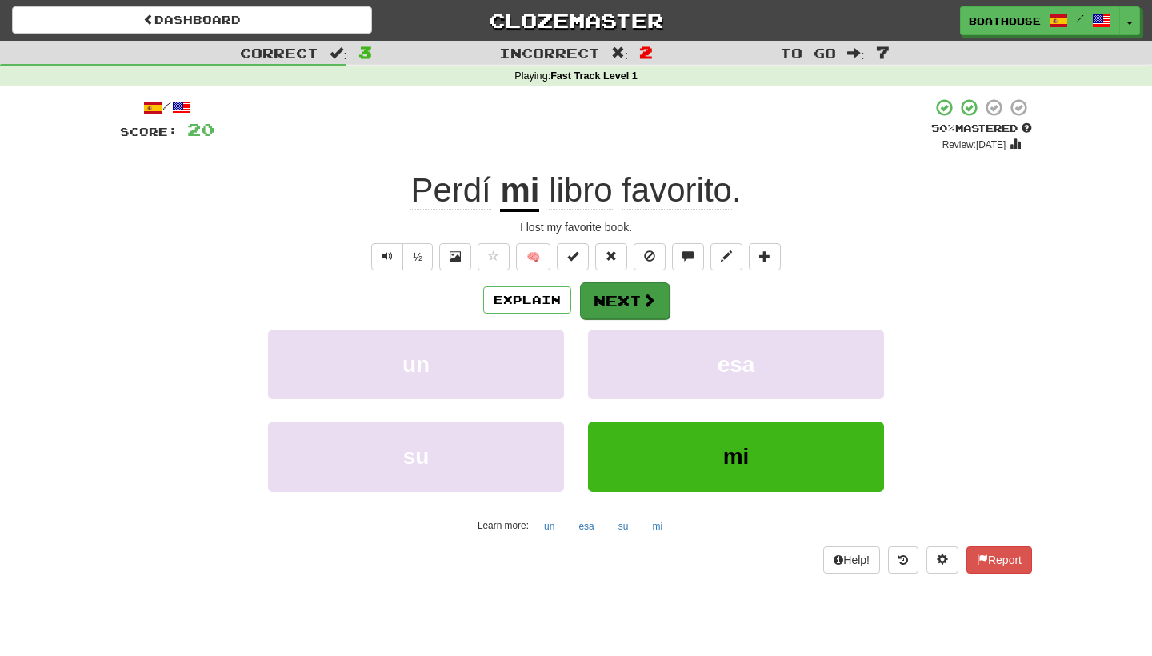
click at [632, 299] on button "Next" at bounding box center [625, 300] width 90 height 37
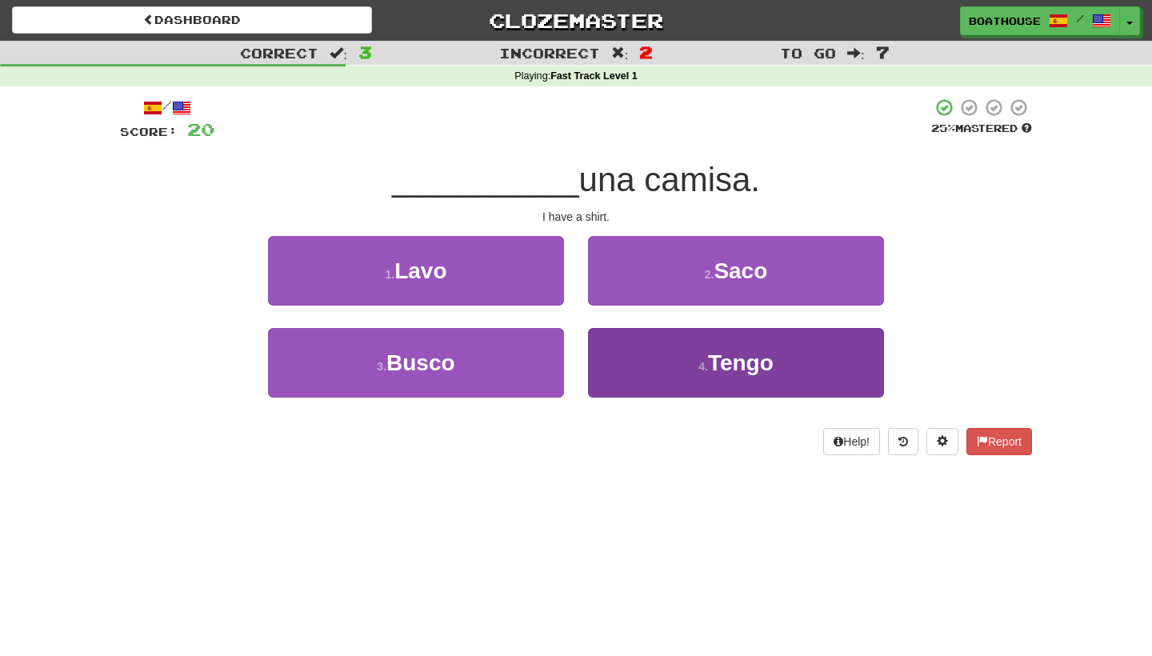
click at [708, 370] on small "4 ." at bounding box center [703, 366] width 10 height 13
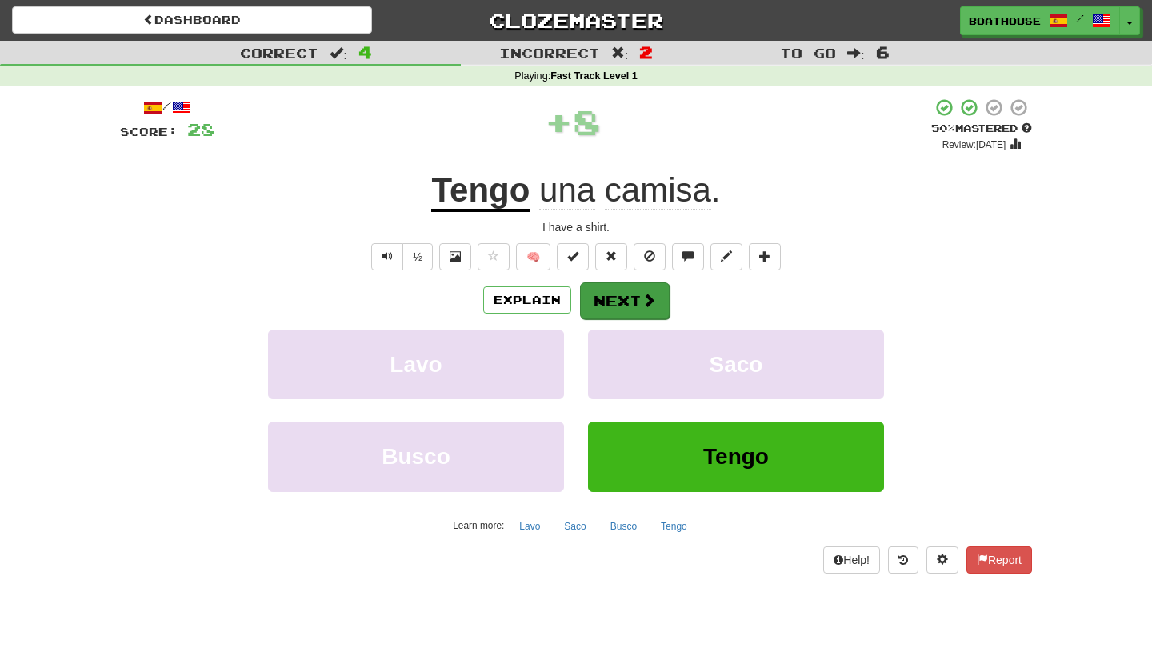
click at [646, 298] on span at bounding box center [649, 300] width 14 height 14
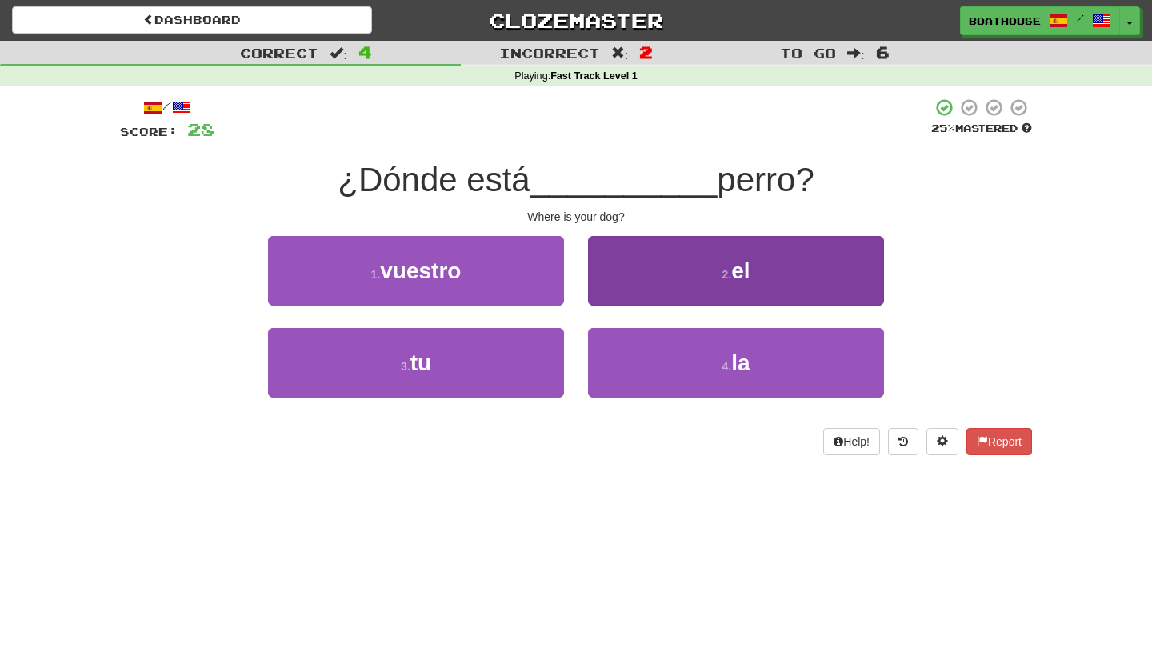
click at [639, 279] on button "2 . el" at bounding box center [736, 271] width 296 height 70
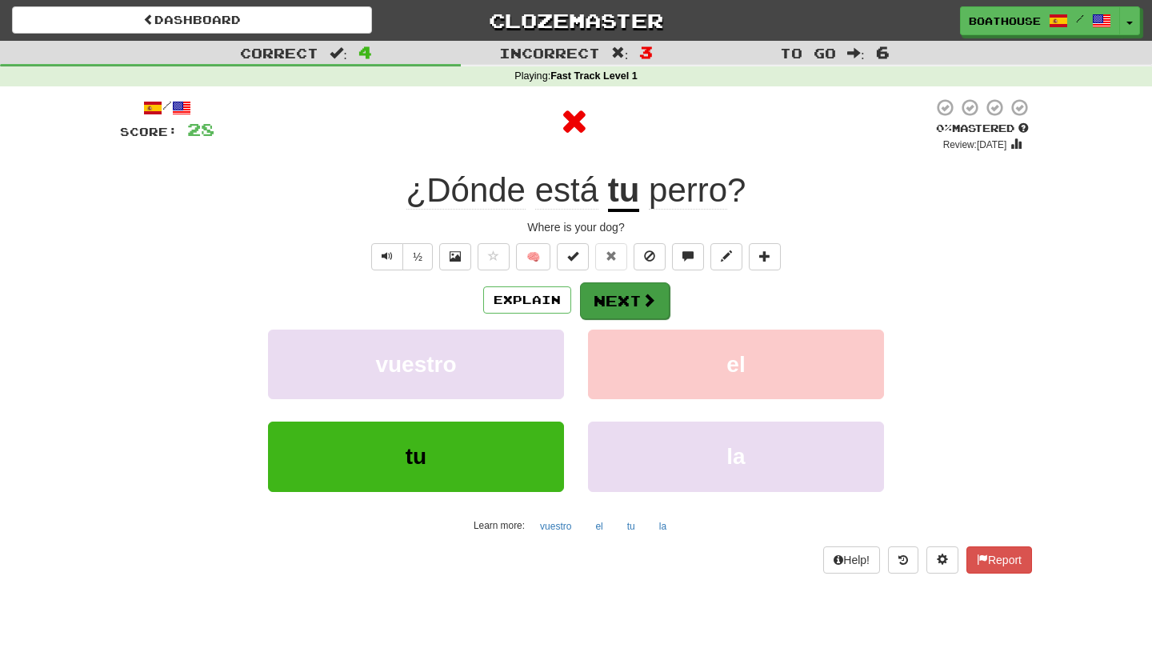
click at [638, 304] on button "Next" at bounding box center [625, 300] width 90 height 37
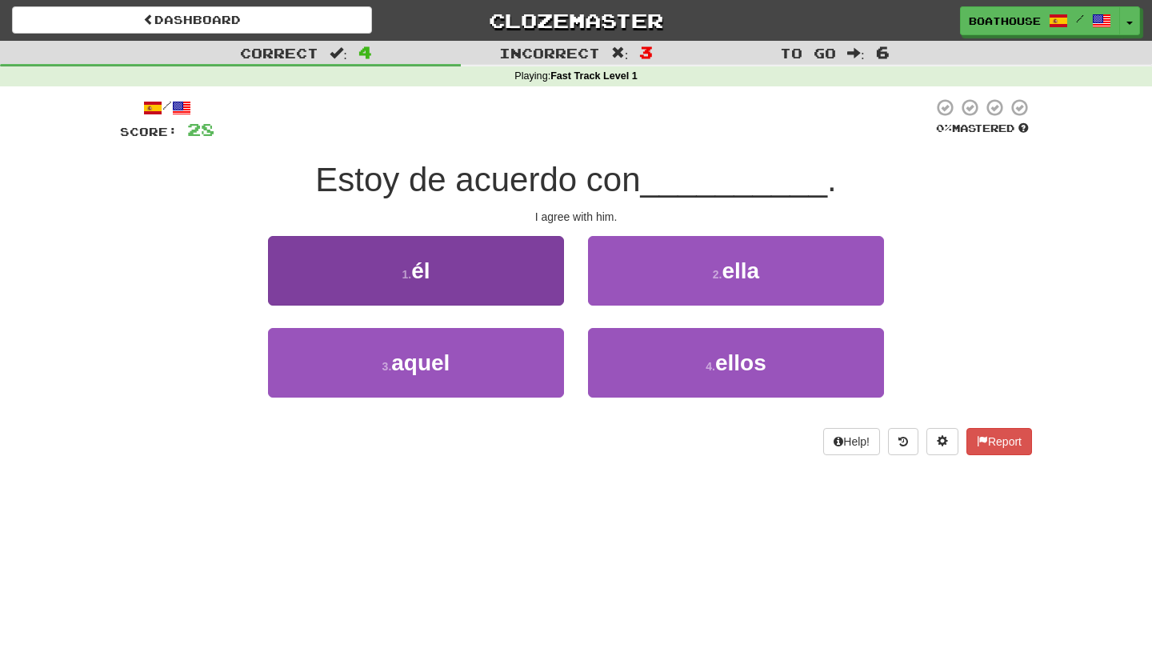
click at [460, 270] on button "1 . él" at bounding box center [416, 271] width 296 height 70
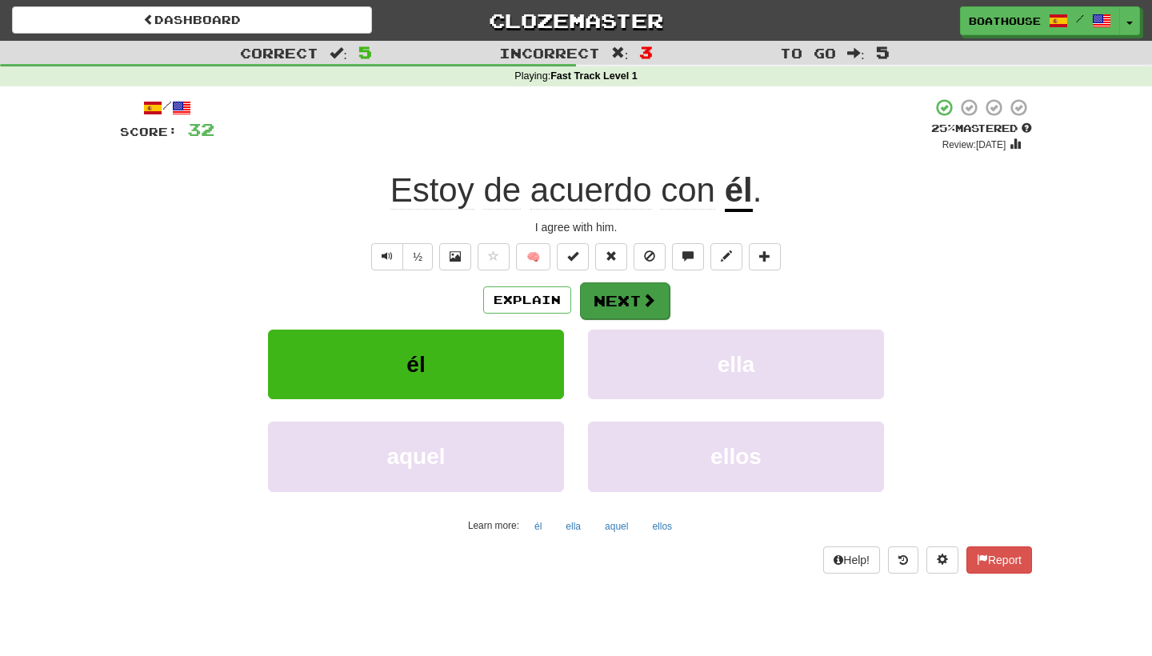
click at [609, 294] on button "Next" at bounding box center [625, 300] width 90 height 37
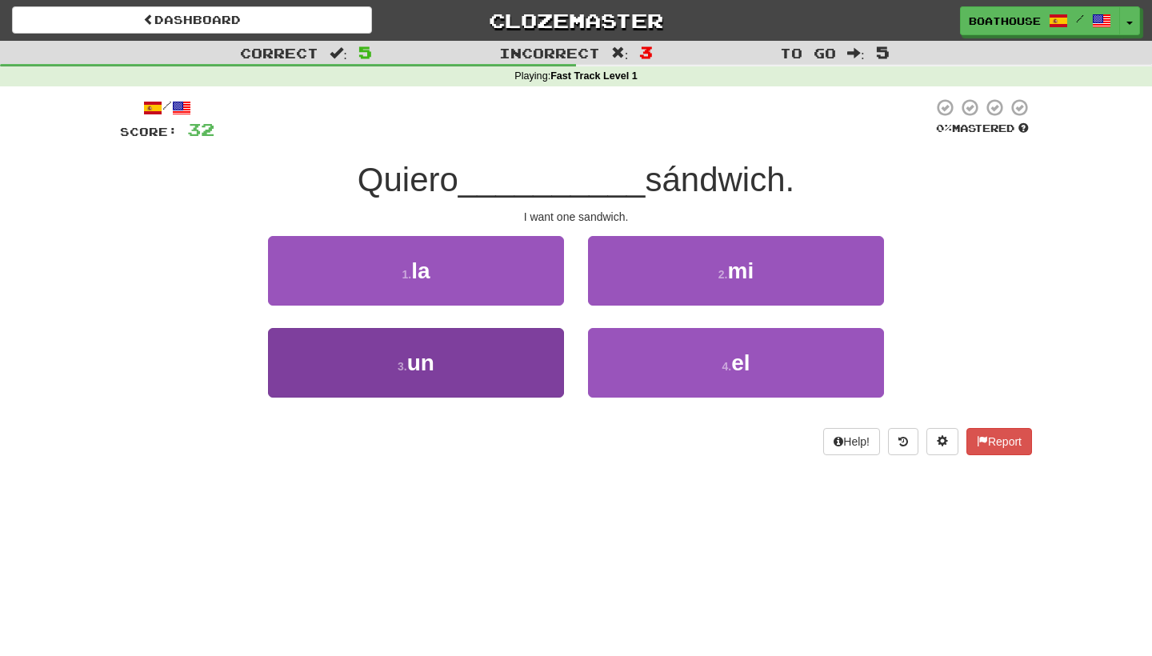
click at [524, 373] on button "3 . un" at bounding box center [416, 363] width 296 height 70
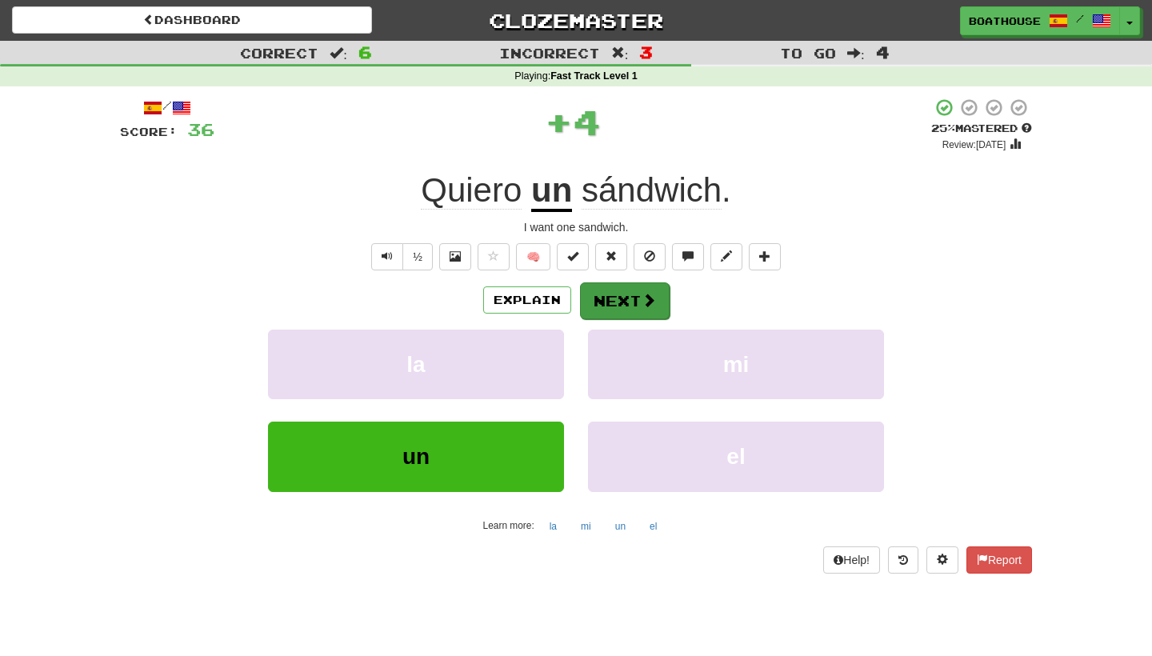
click at [630, 304] on button "Next" at bounding box center [625, 300] width 90 height 37
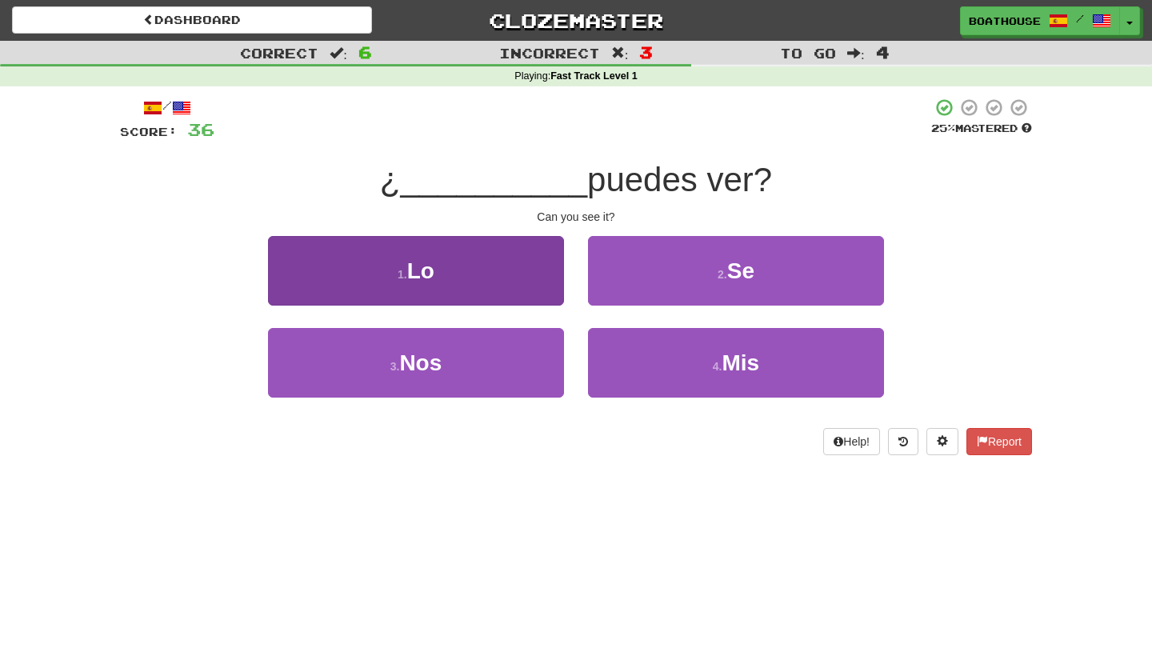
click at [530, 277] on button "1 . Lo" at bounding box center [416, 271] width 296 height 70
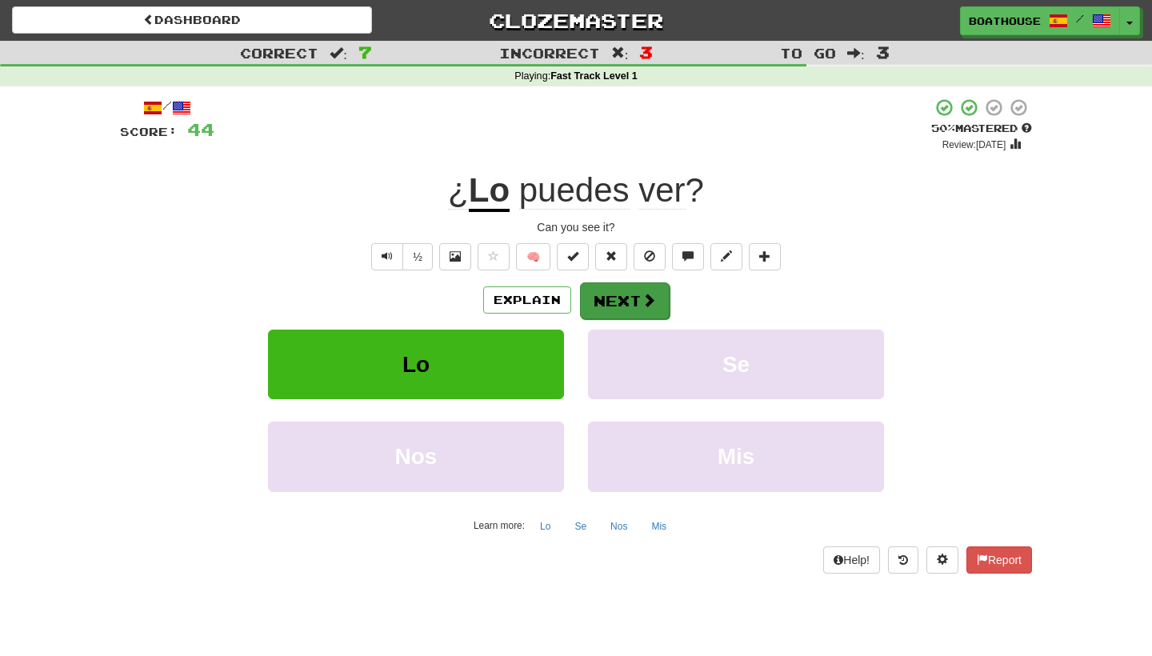
click at [602, 306] on button "Next" at bounding box center [625, 300] width 90 height 37
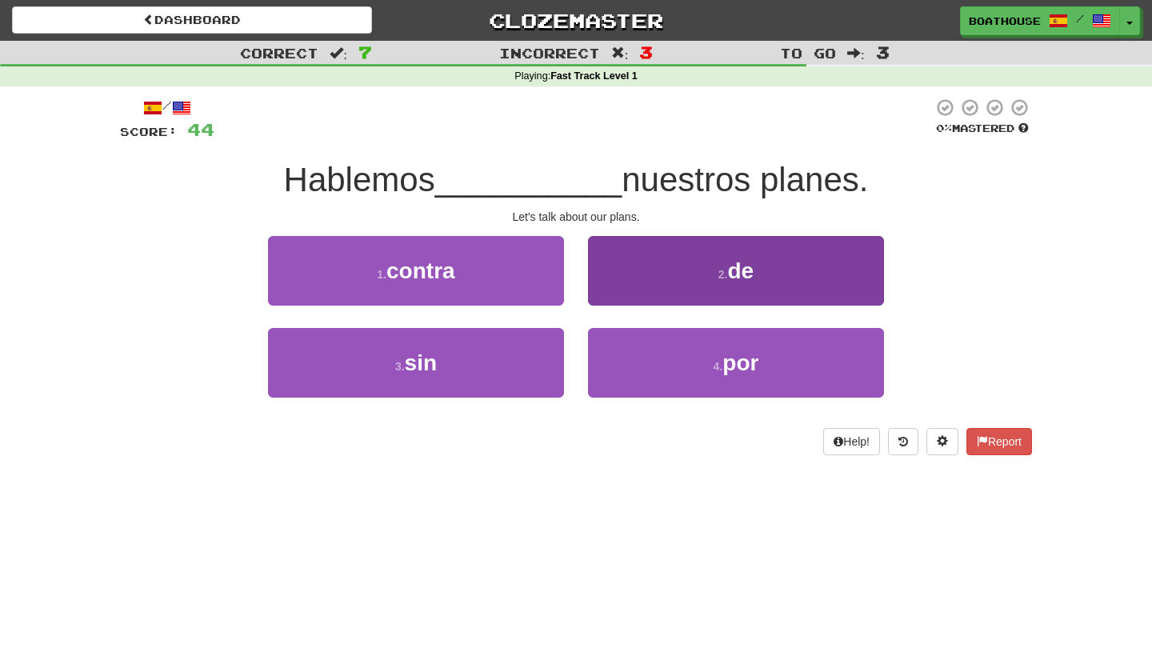
click at [653, 285] on button "2 . de" at bounding box center [736, 271] width 296 height 70
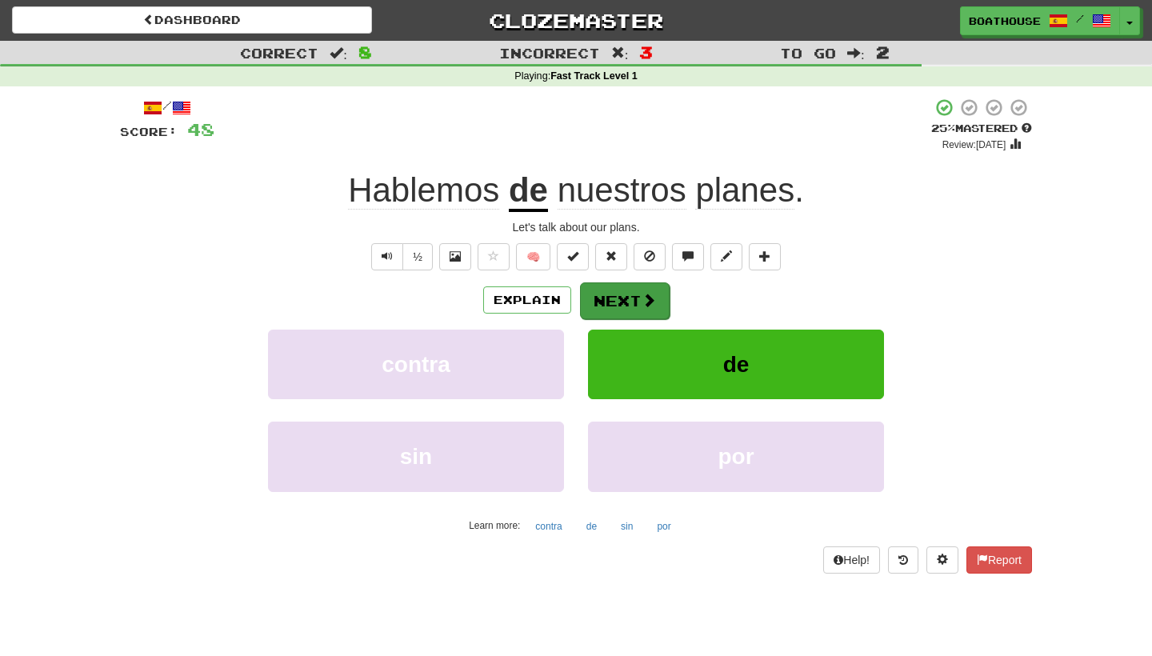
click at [619, 282] on button "Next" at bounding box center [625, 300] width 90 height 37
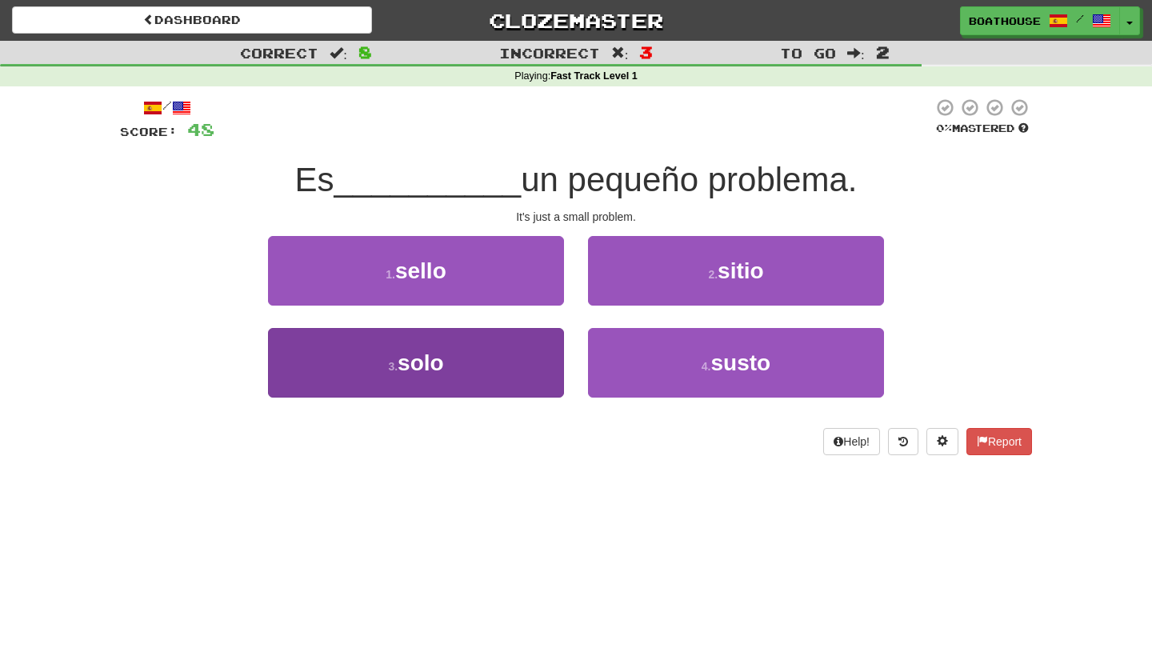
click at [518, 369] on button "3 . solo" at bounding box center [416, 363] width 296 height 70
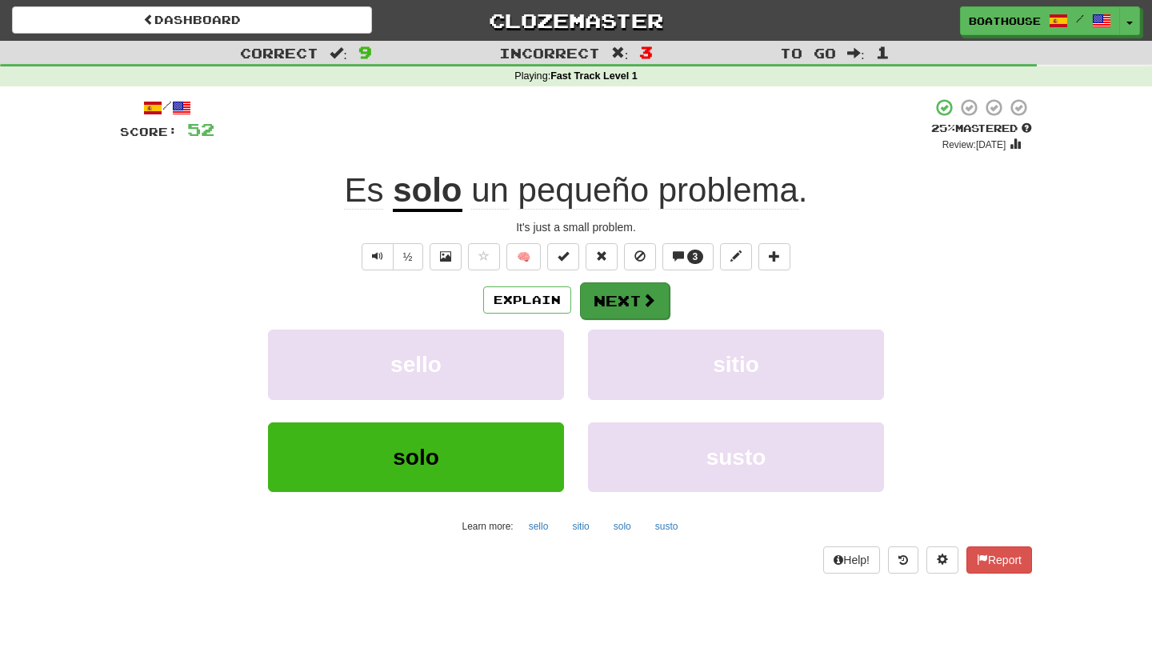
click at [617, 308] on button "Next" at bounding box center [625, 300] width 90 height 37
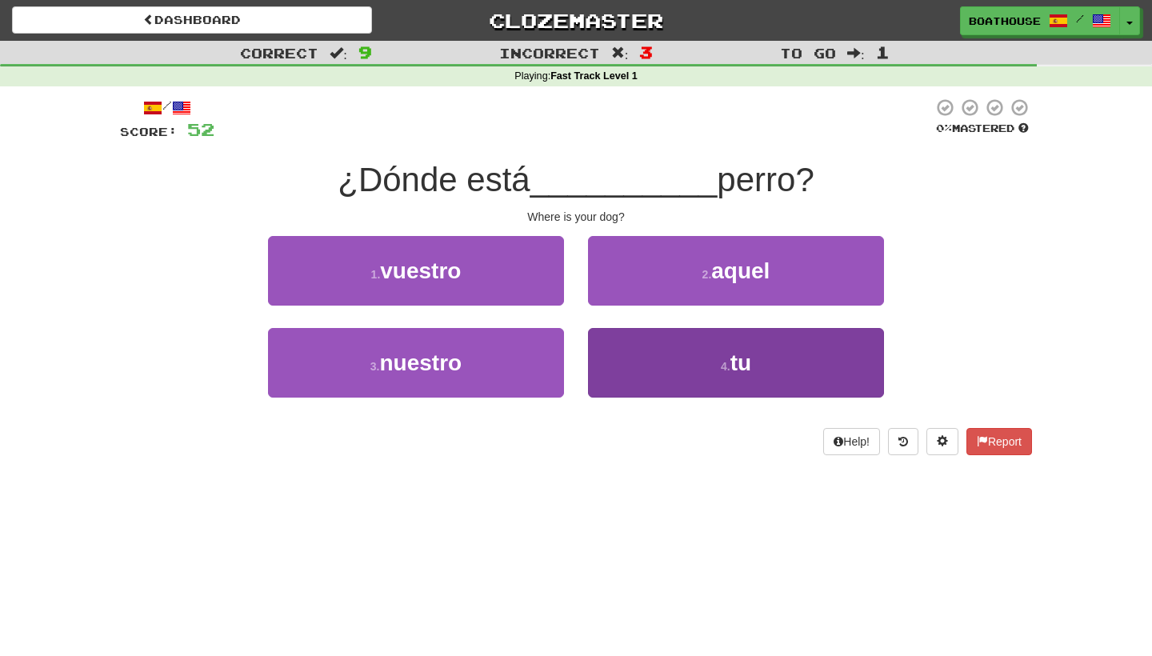
click at [670, 366] on button "4 . tu" at bounding box center [736, 363] width 296 height 70
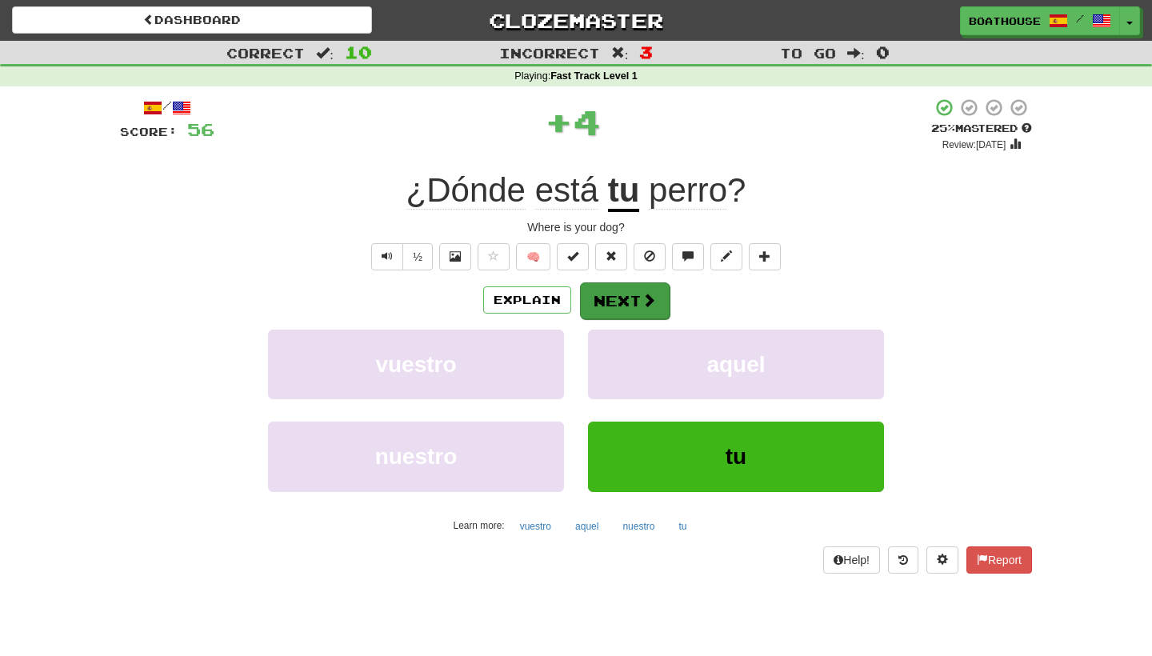
click at [626, 299] on button "Next" at bounding box center [625, 300] width 90 height 37
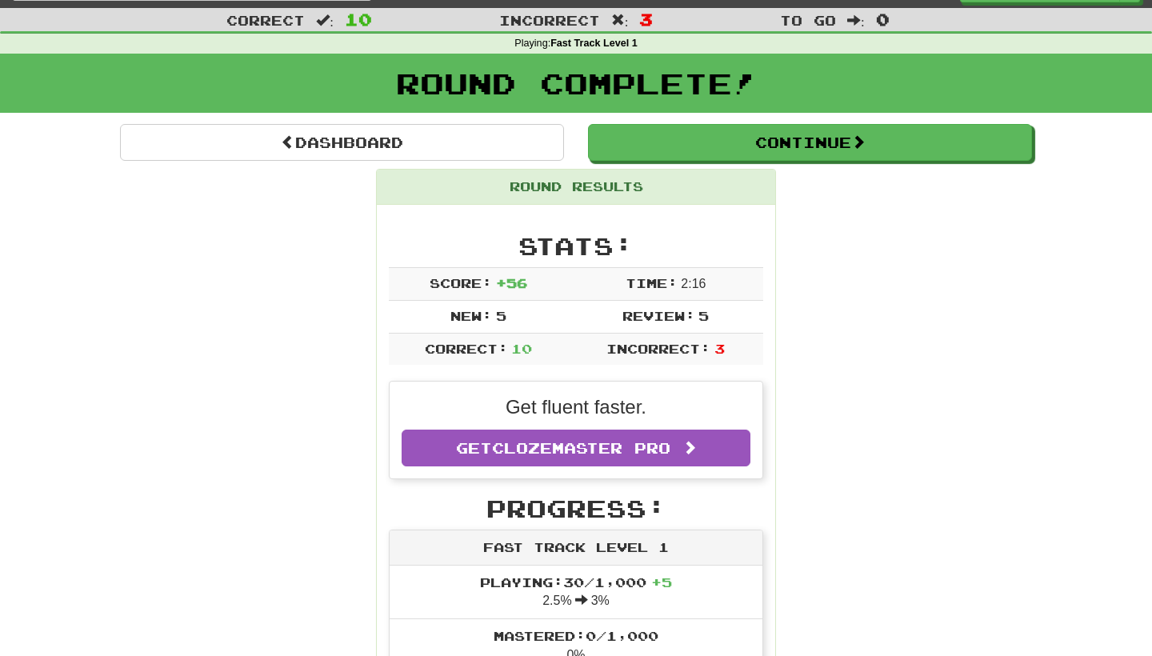
scroll to position [35, 0]
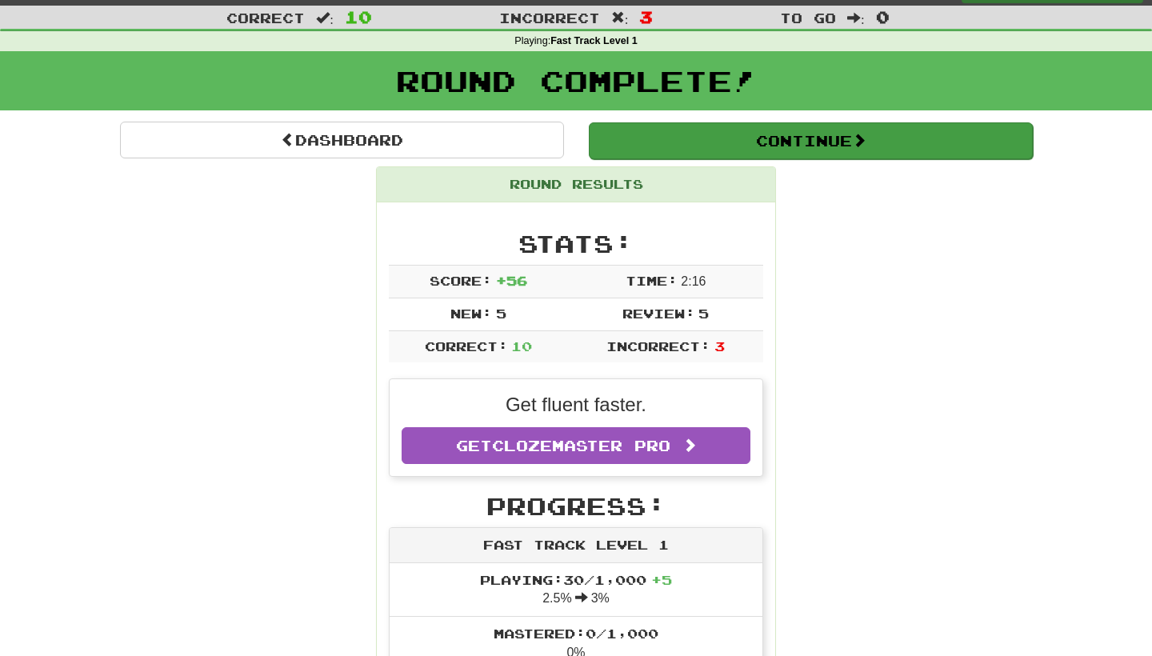
click at [670, 153] on button "Continue" at bounding box center [811, 140] width 444 height 37
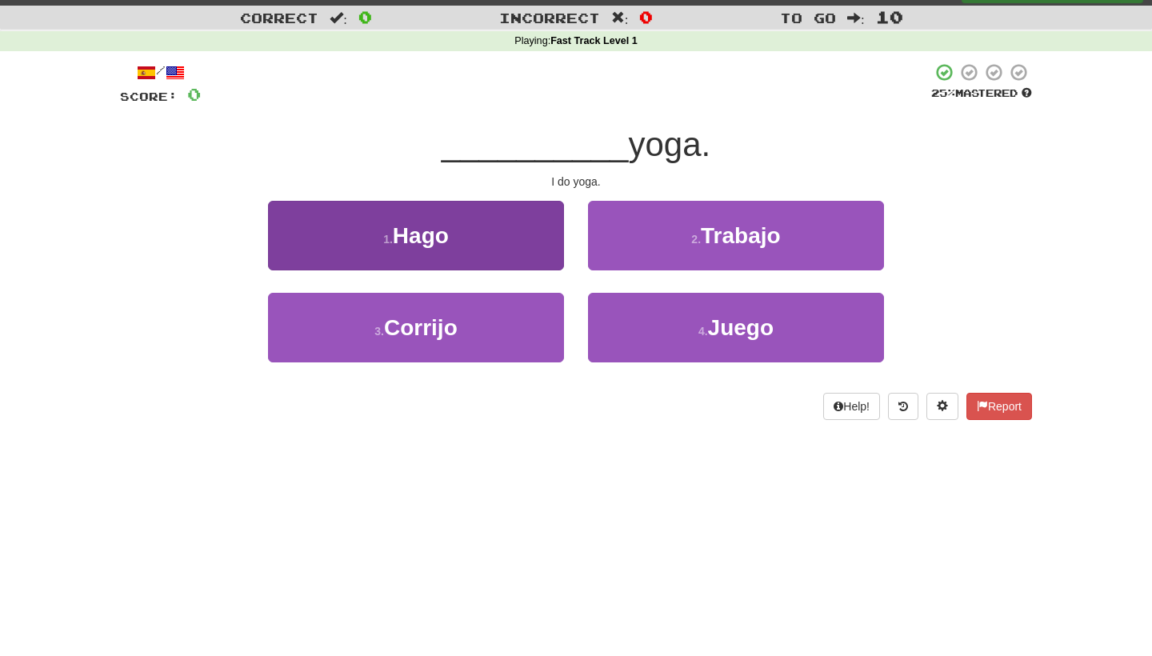
click at [492, 230] on button "1 . Hago" at bounding box center [416, 236] width 296 height 70
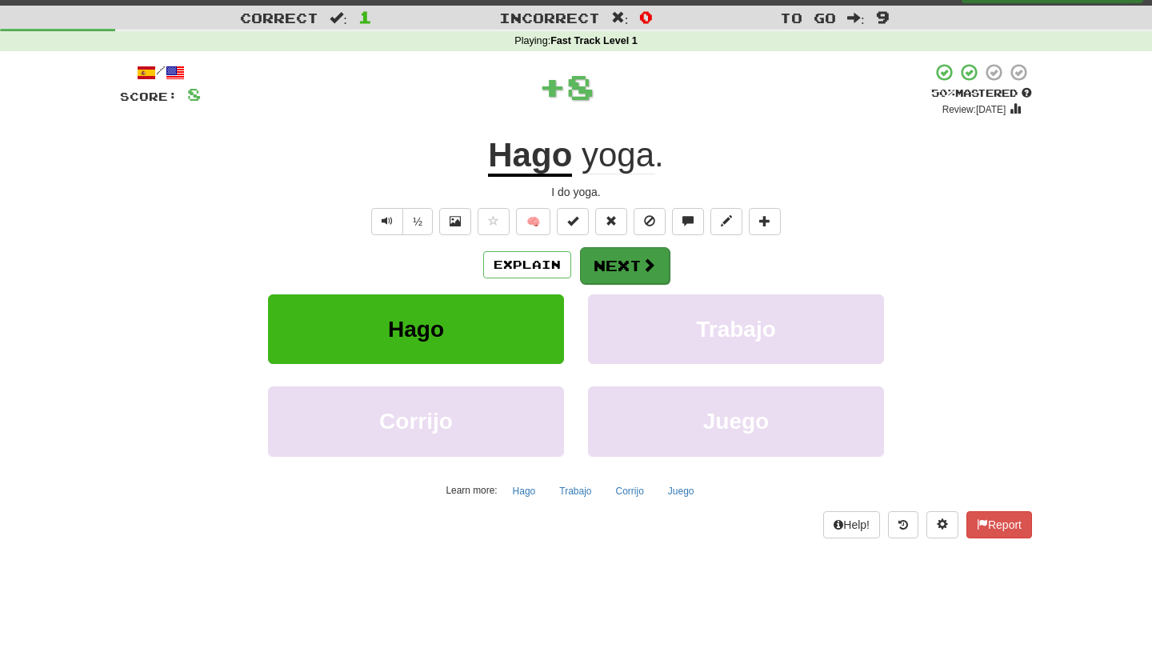
click at [619, 259] on button "Next" at bounding box center [625, 265] width 90 height 37
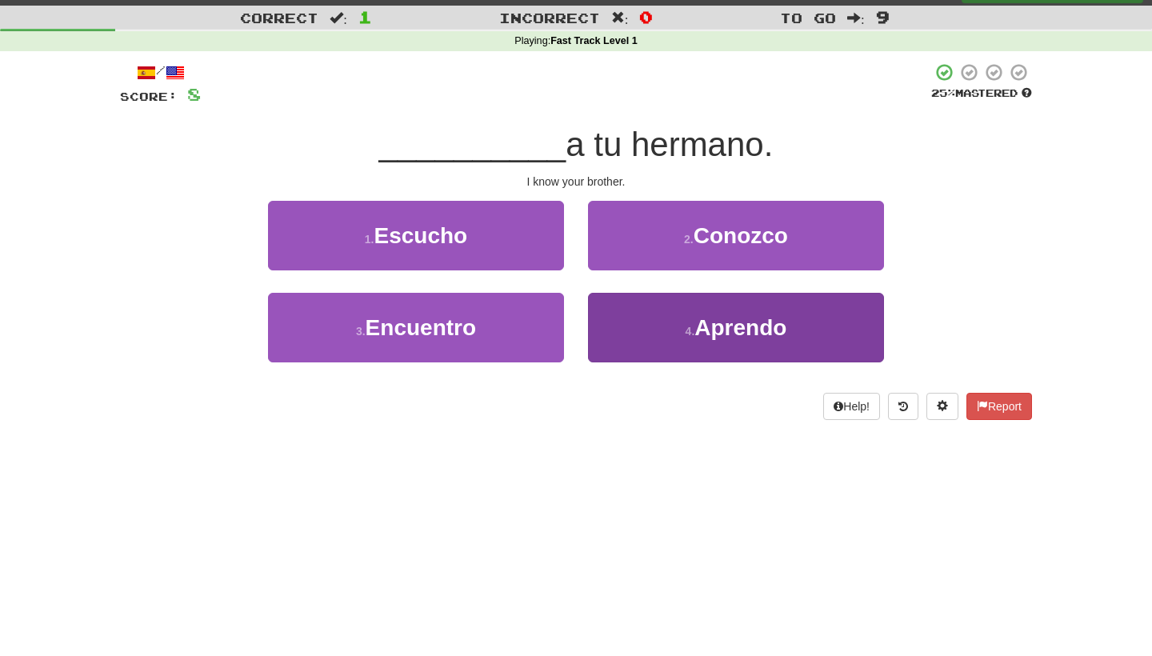
click at [735, 330] on span "Aprendo" at bounding box center [740, 327] width 92 height 25
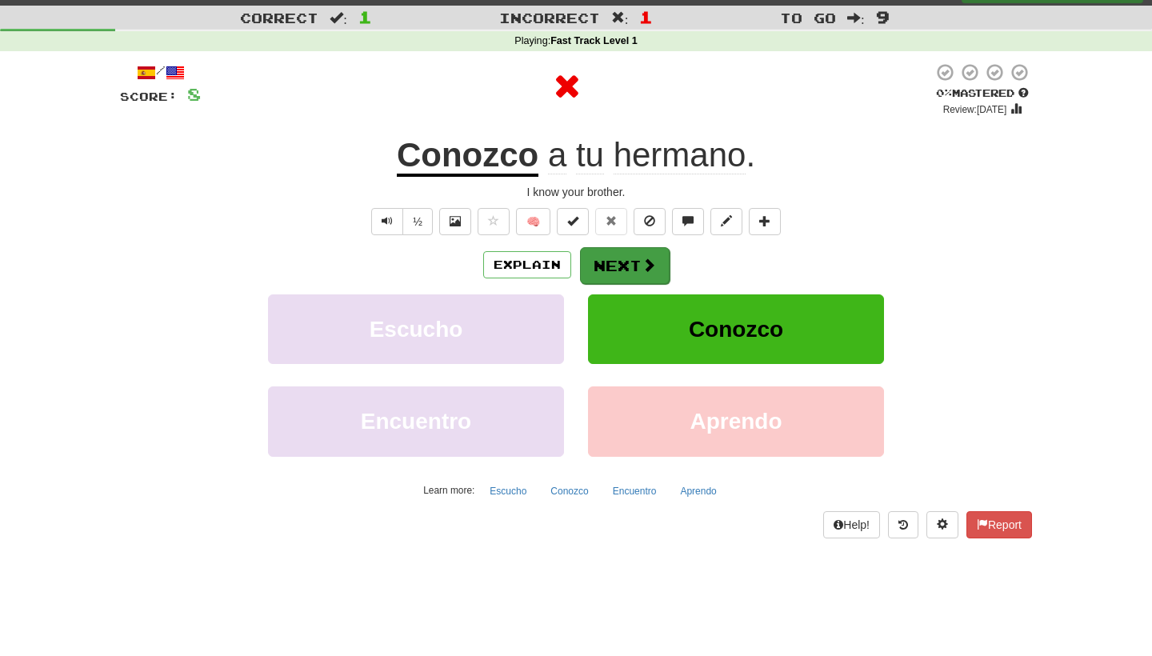
click at [641, 272] on button "Next" at bounding box center [625, 265] width 90 height 37
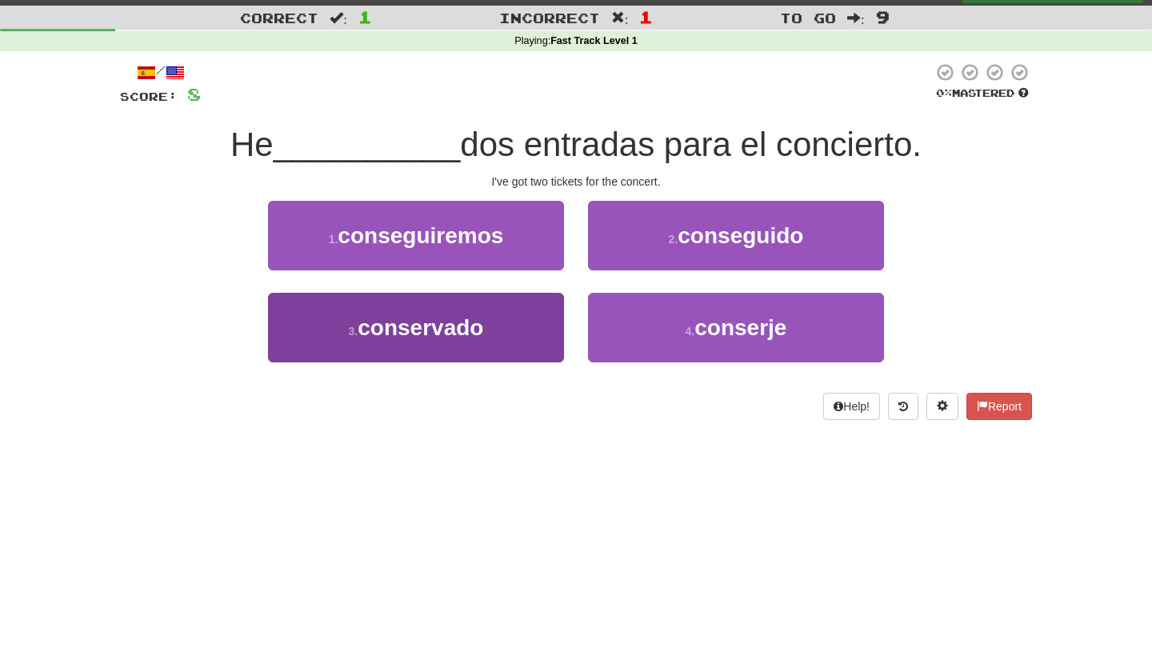
click at [532, 322] on button "3 . conservado" at bounding box center [416, 328] width 296 height 70
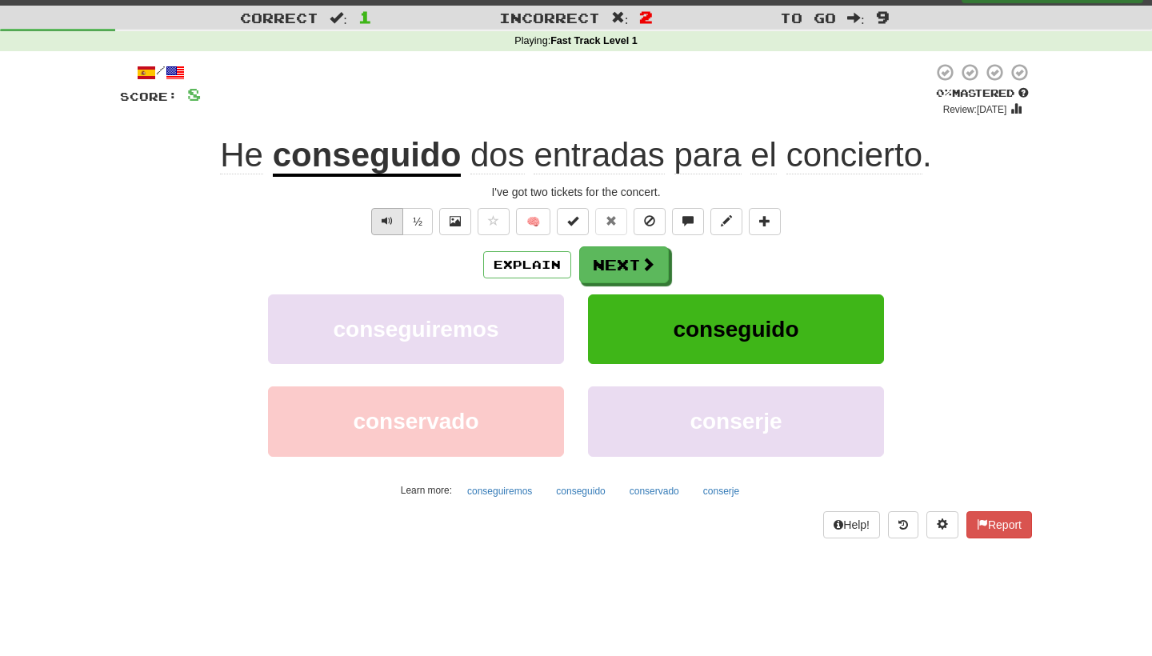
click at [389, 217] on span "Text-to-speech controls" at bounding box center [387, 220] width 11 height 11
click at [638, 269] on button "Next" at bounding box center [625, 265] width 90 height 37
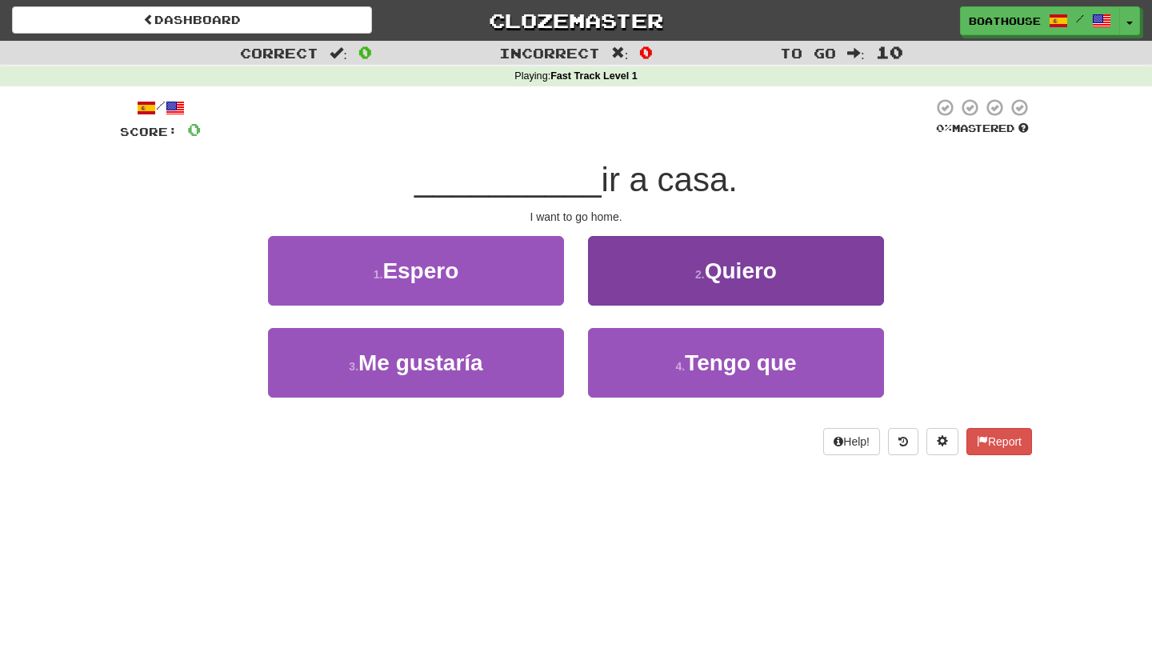
click at [734, 266] on span "Quiero" at bounding box center [741, 270] width 72 height 25
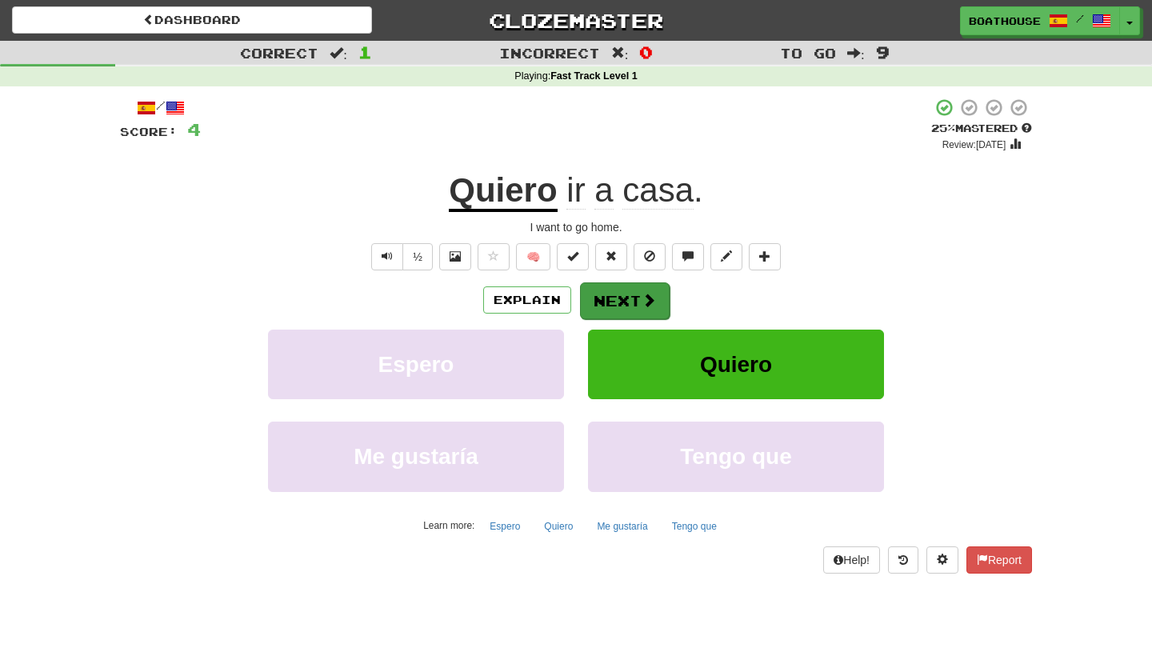
click at [611, 313] on button "Next" at bounding box center [625, 300] width 90 height 37
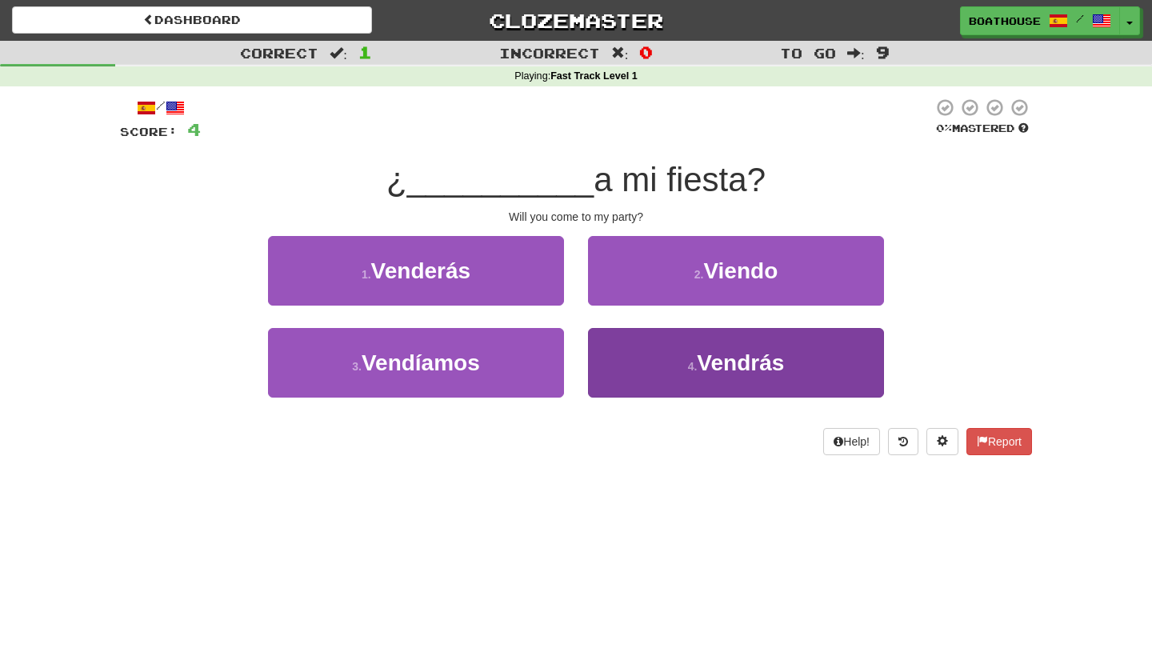
click at [742, 379] on button "4 . Vendrás" at bounding box center [736, 363] width 296 height 70
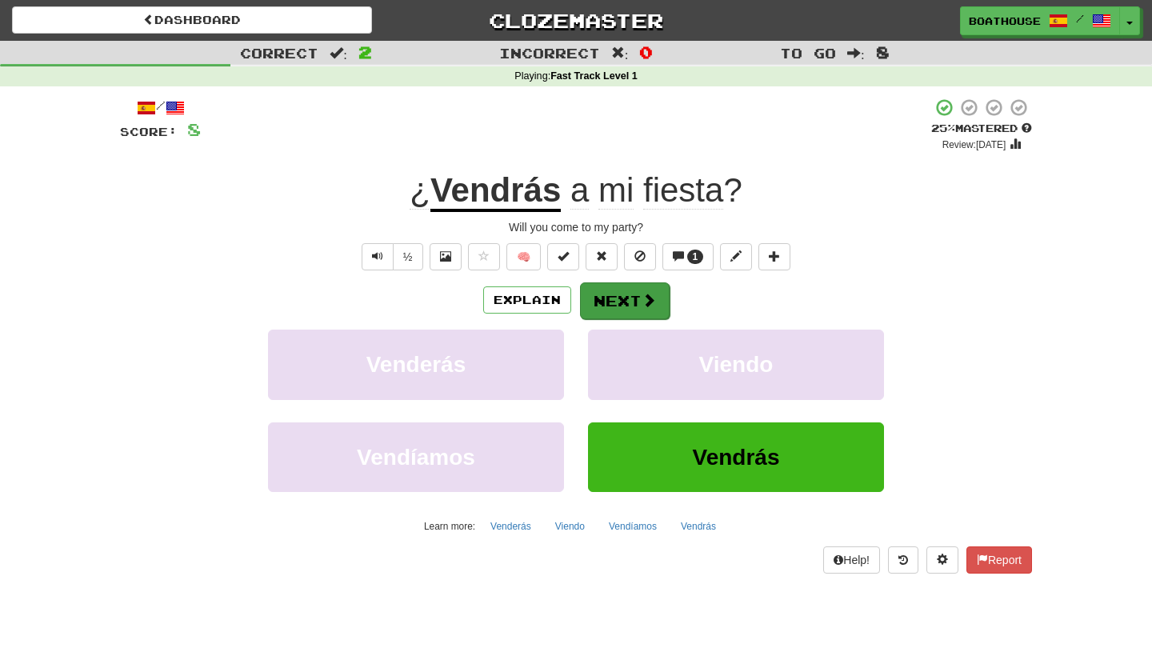
click at [642, 303] on span at bounding box center [649, 300] width 14 height 14
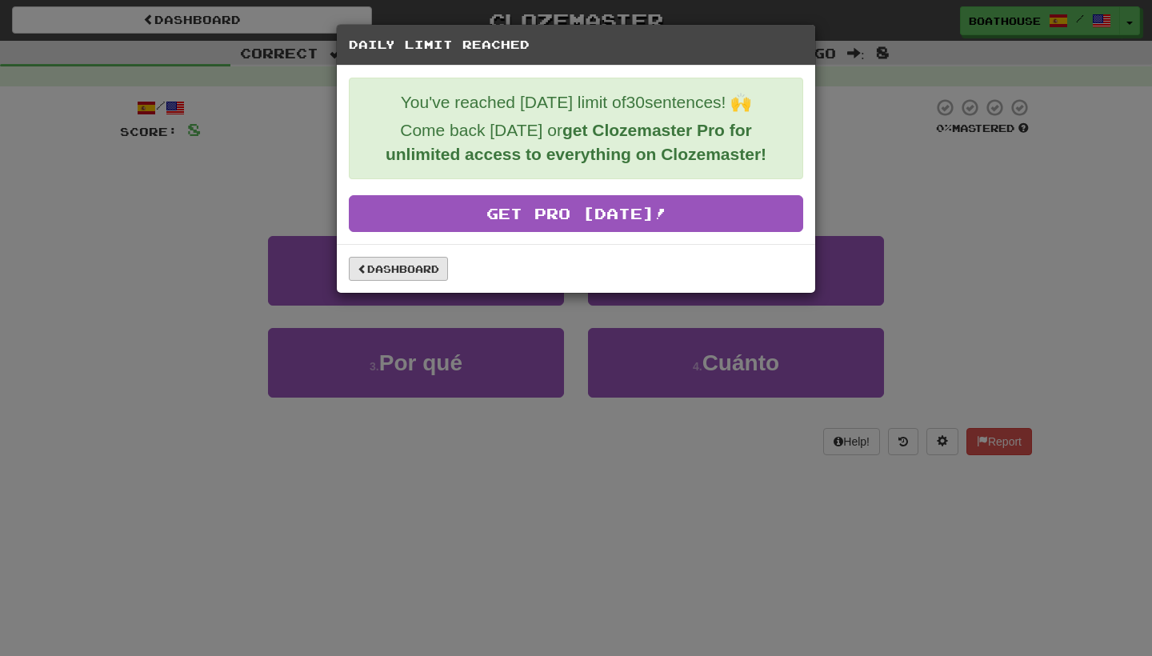
click at [416, 277] on link "Dashboard" at bounding box center [398, 269] width 99 height 24
